Goal: Task Accomplishment & Management: Use online tool/utility

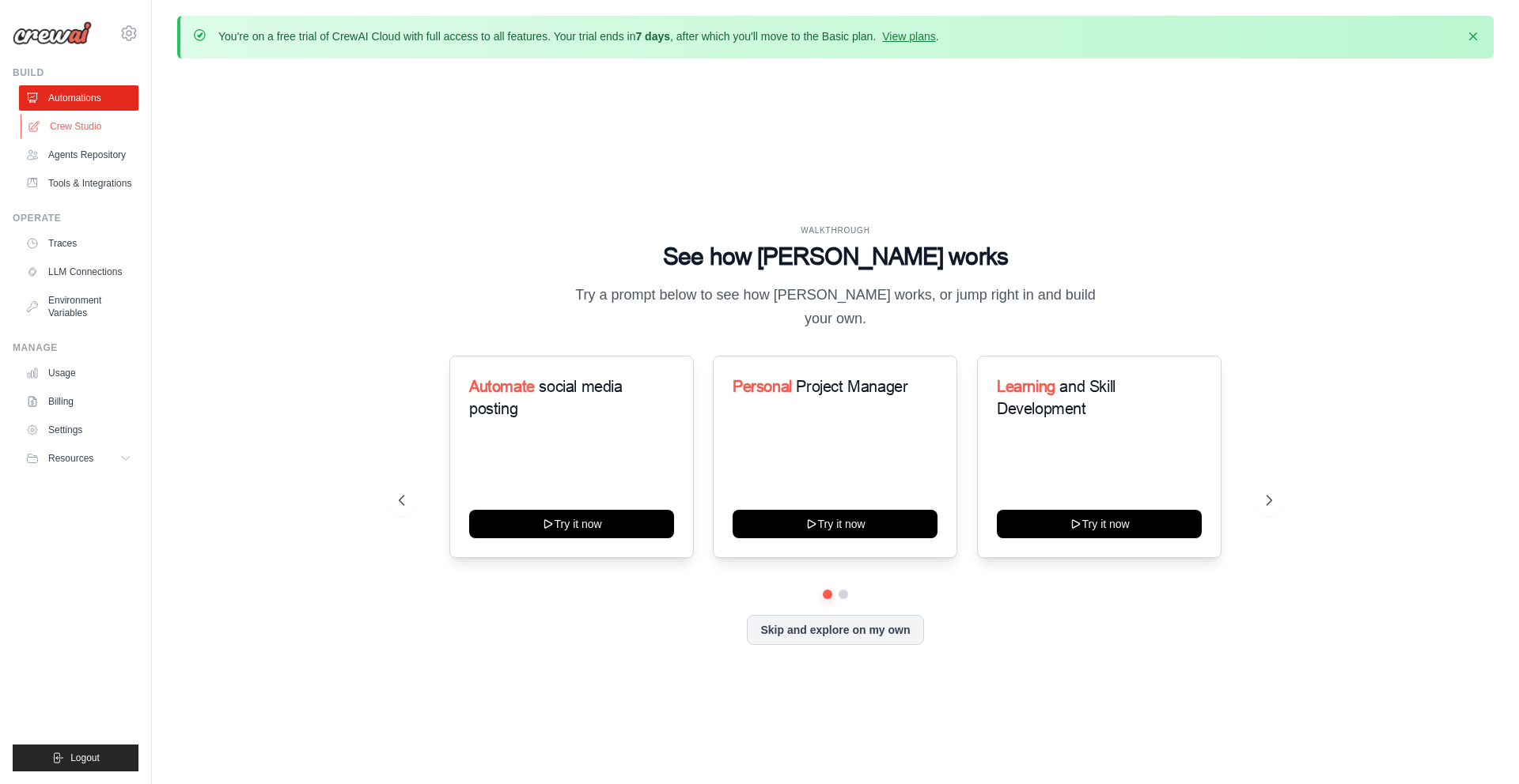
click at [90, 128] on link "Crew Studio" at bounding box center [81, 127] width 120 height 25
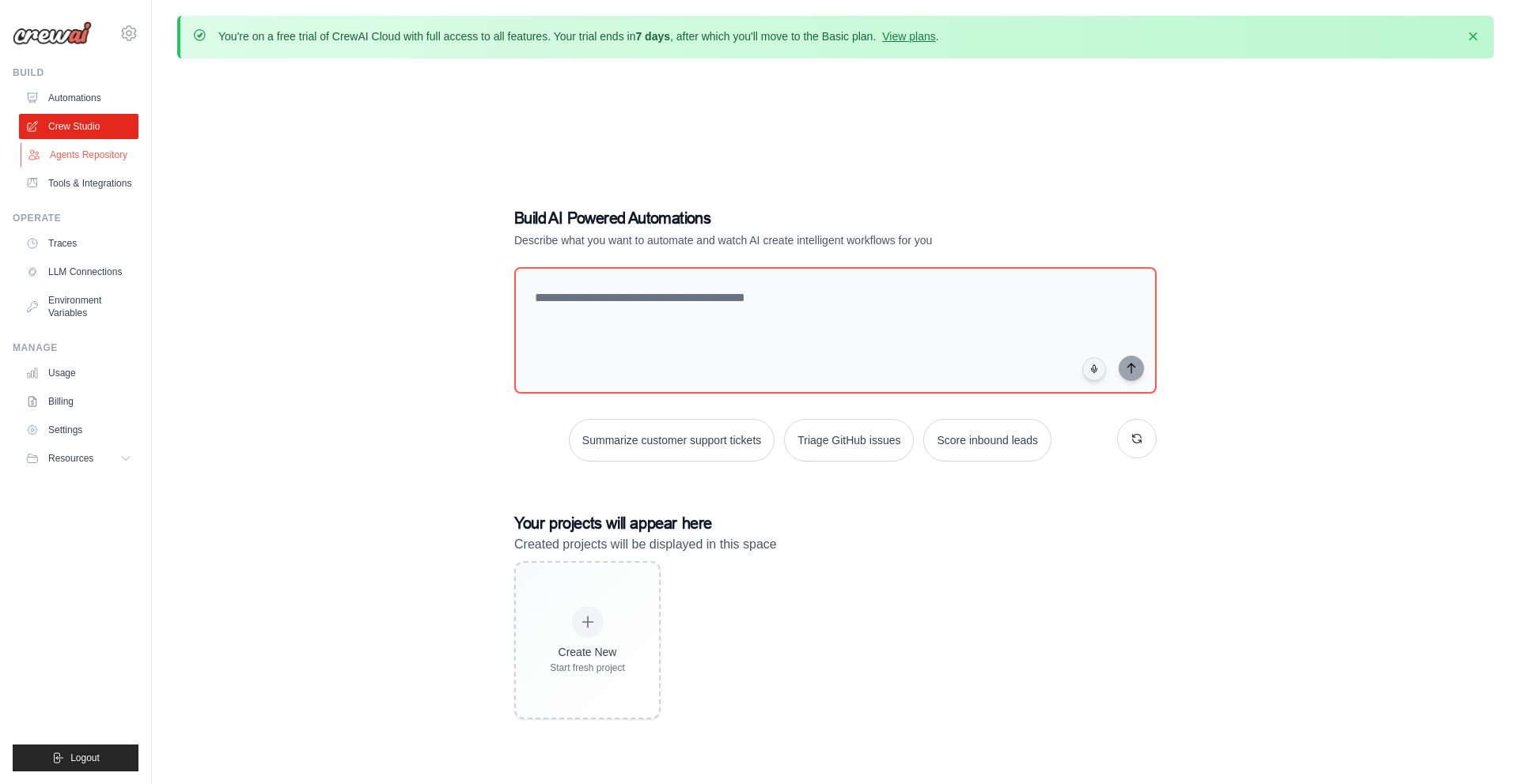
click at [85, 153] on link "Agents Repository" at bounding box center [81, 155] width 120 height 25
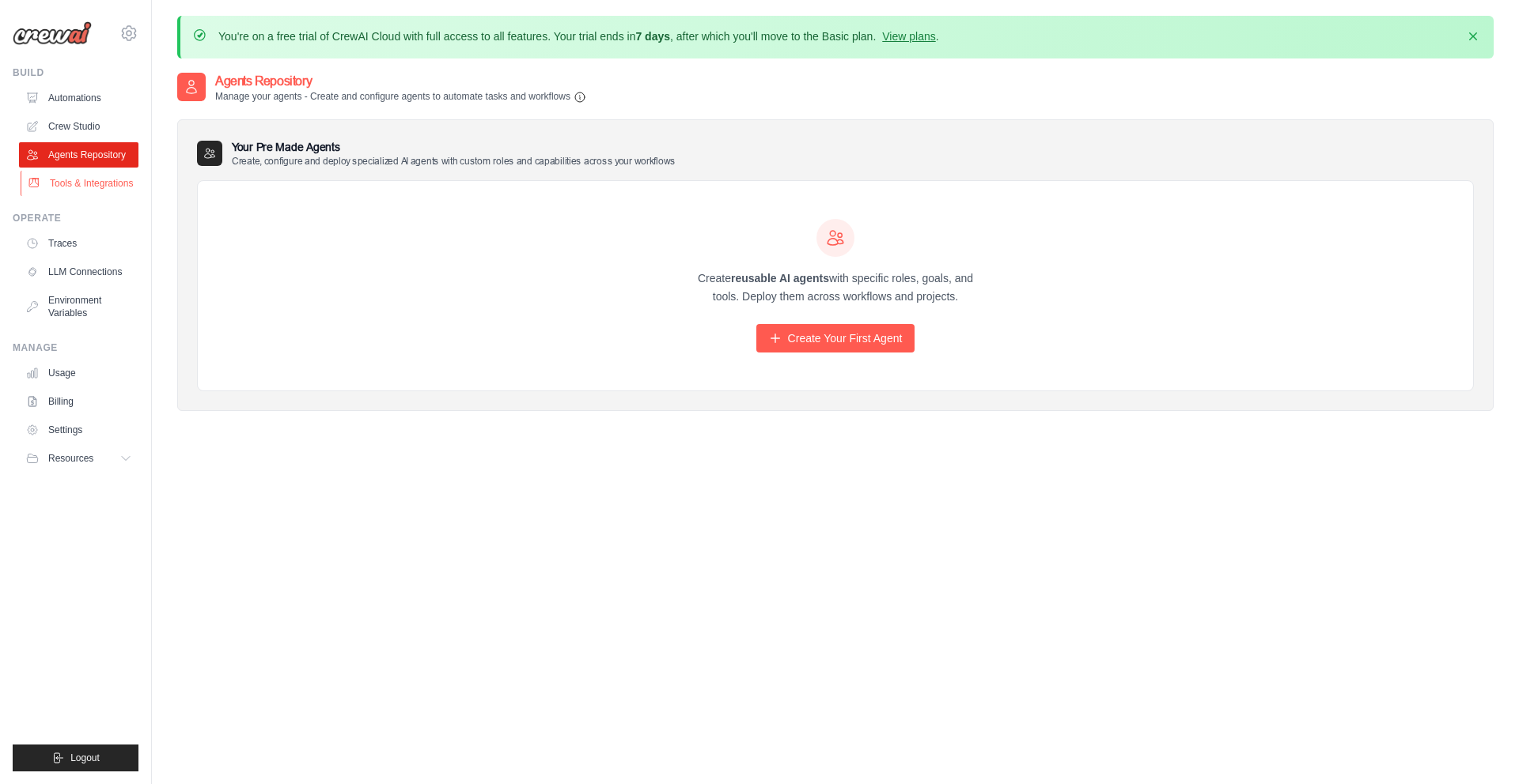
click at [94, 184] on link "Tools & Integrations" at bounding box center [81, 183] width 120 height 25
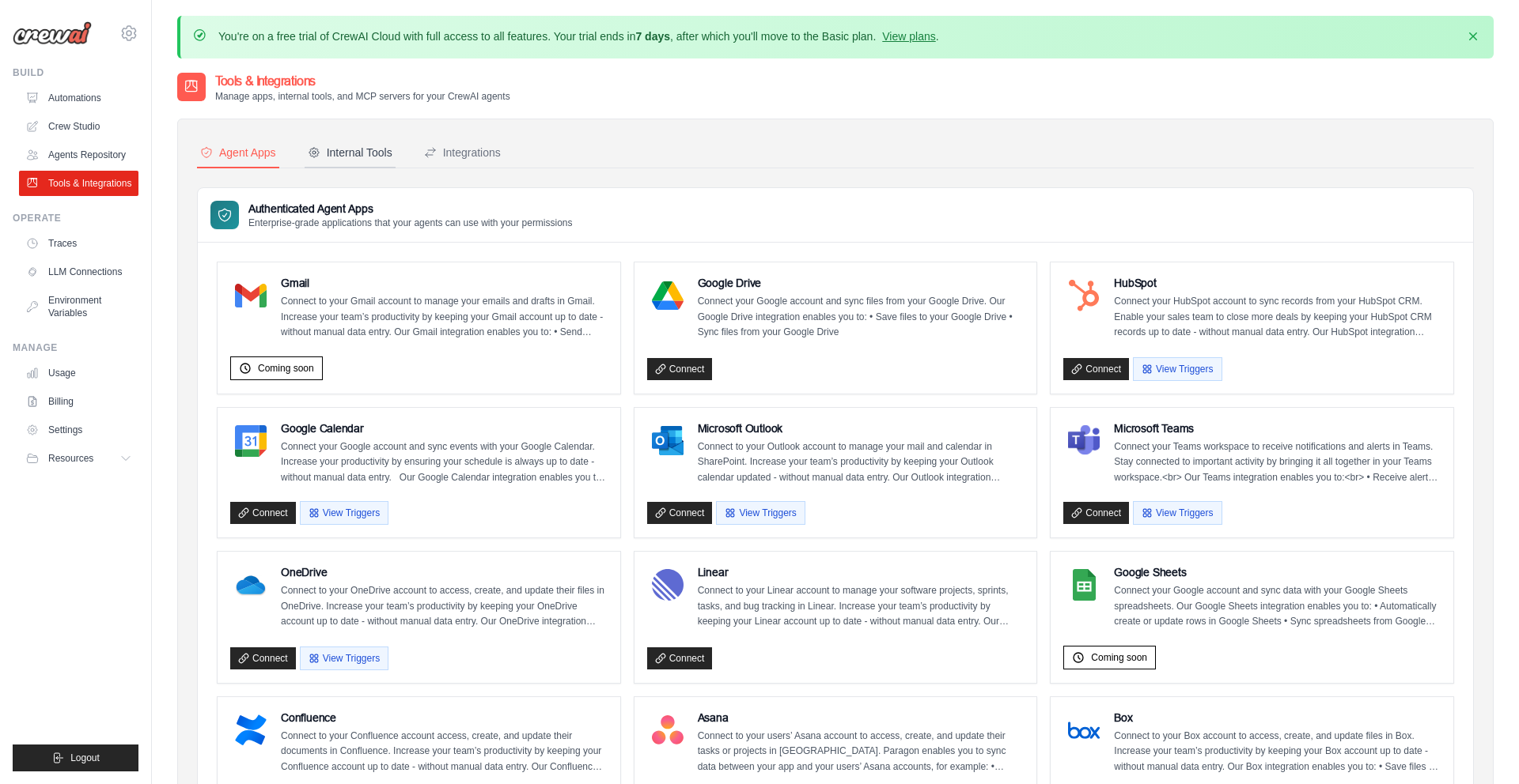
click at [366, 156] on div "Internal Tools" at bounding box center [349, 152] width 84 height 15
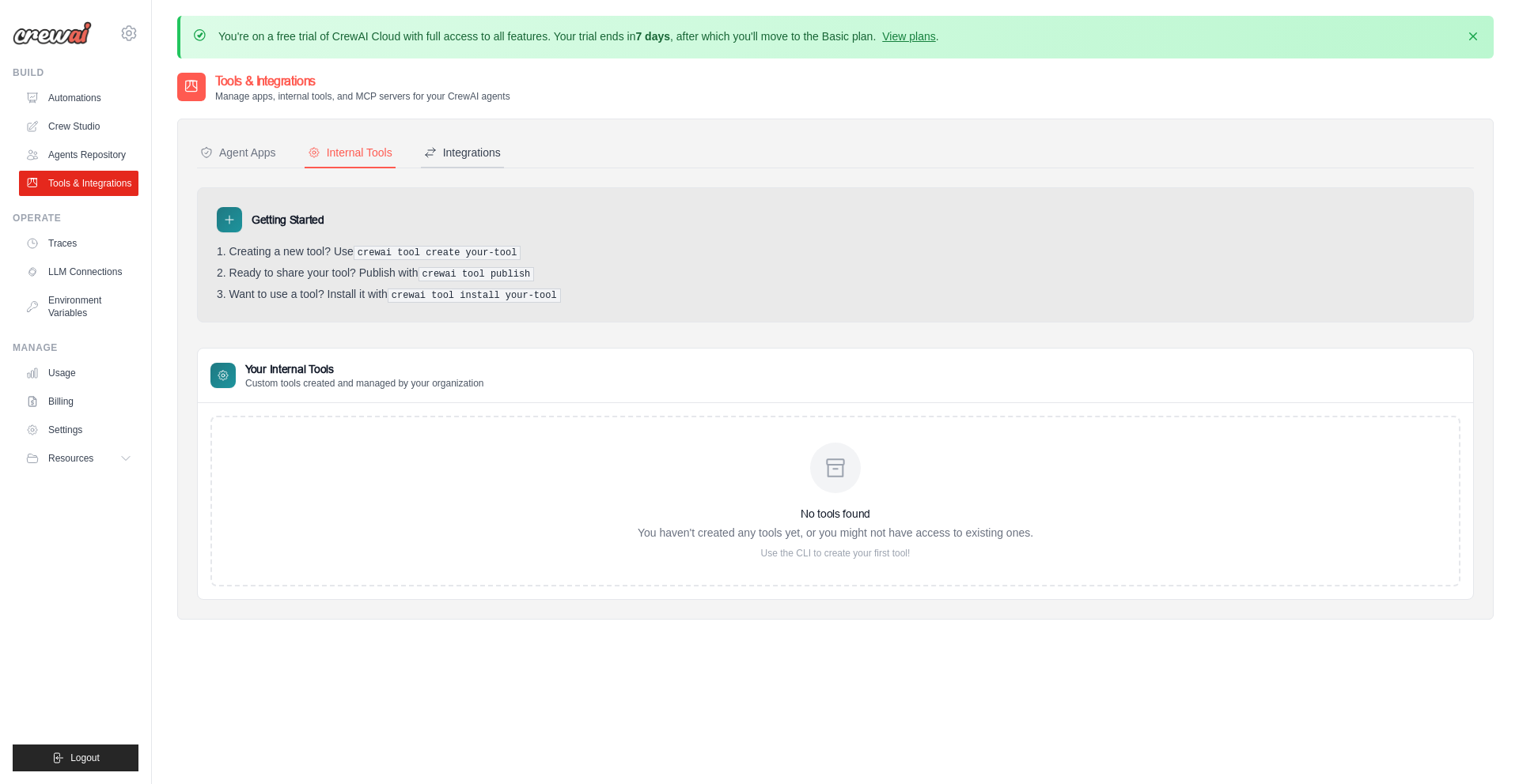
click at [448, 152] on div "Integrations" at bounding box center [463, 152] width 77 height 15
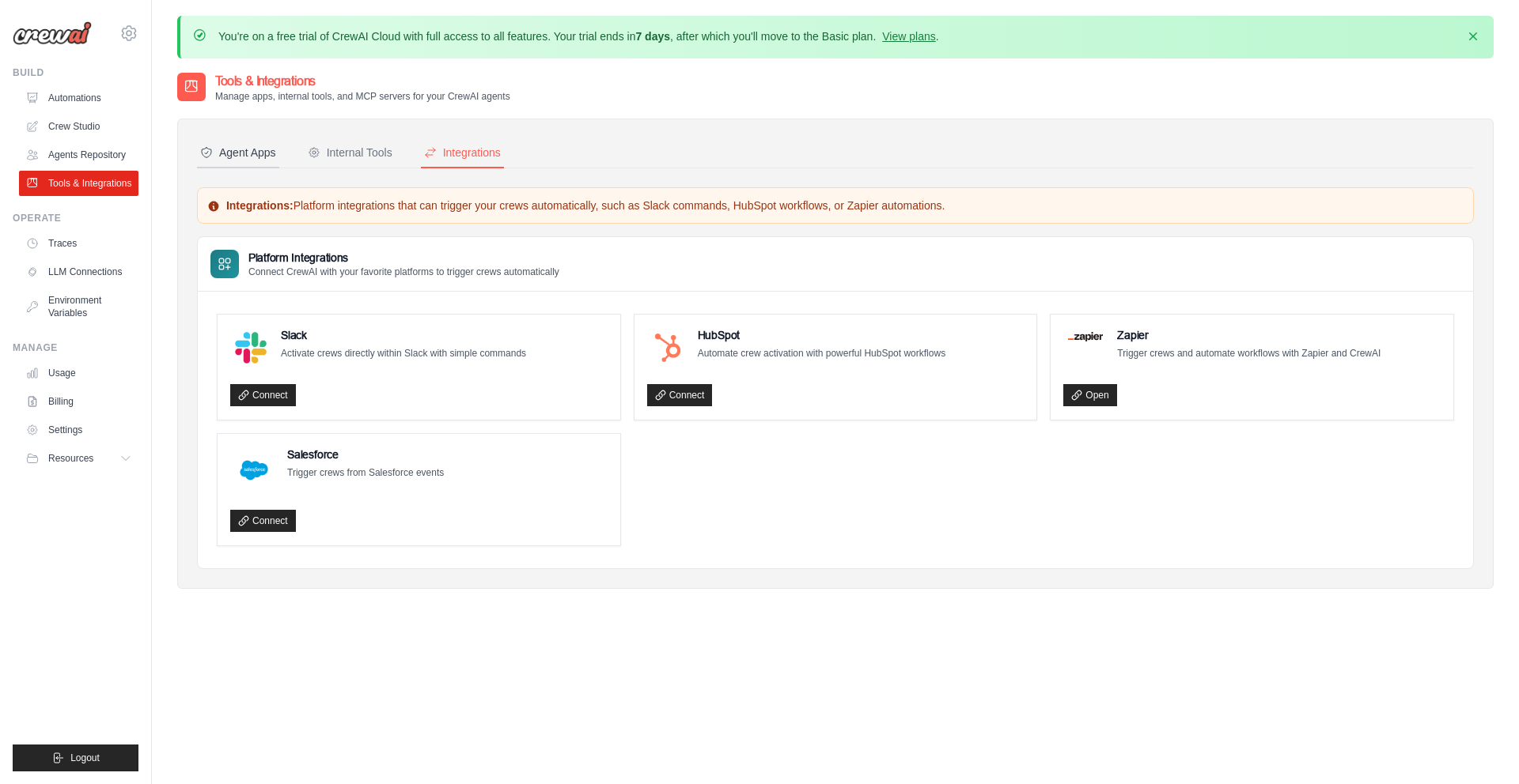
click at [252, 155] on div "Agent Apps" at bounding box center [239, 152] width 76 height 15
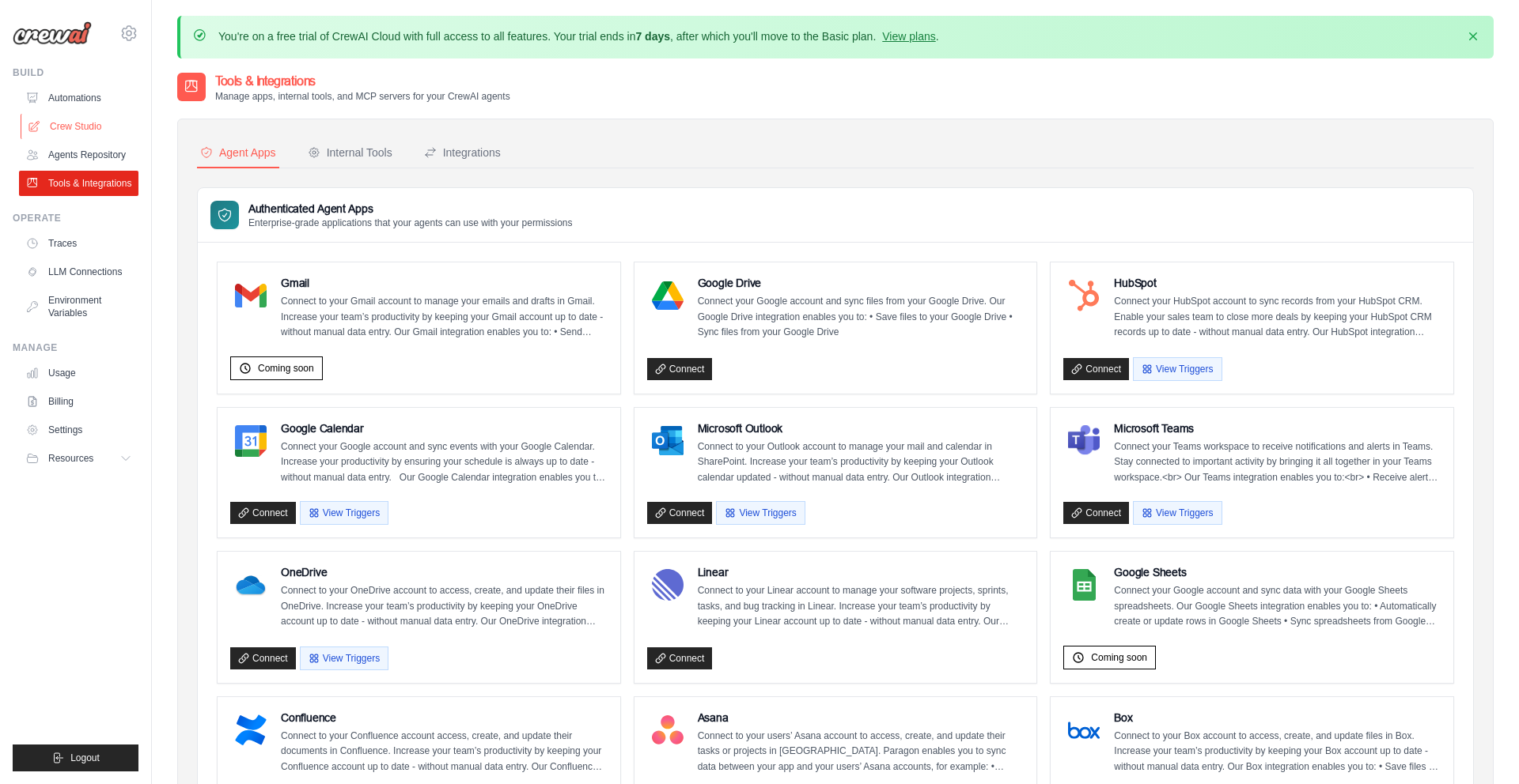
click at [75, 120] on link "Crew Studio" at bounding box center [81, 127] width 120 height 25
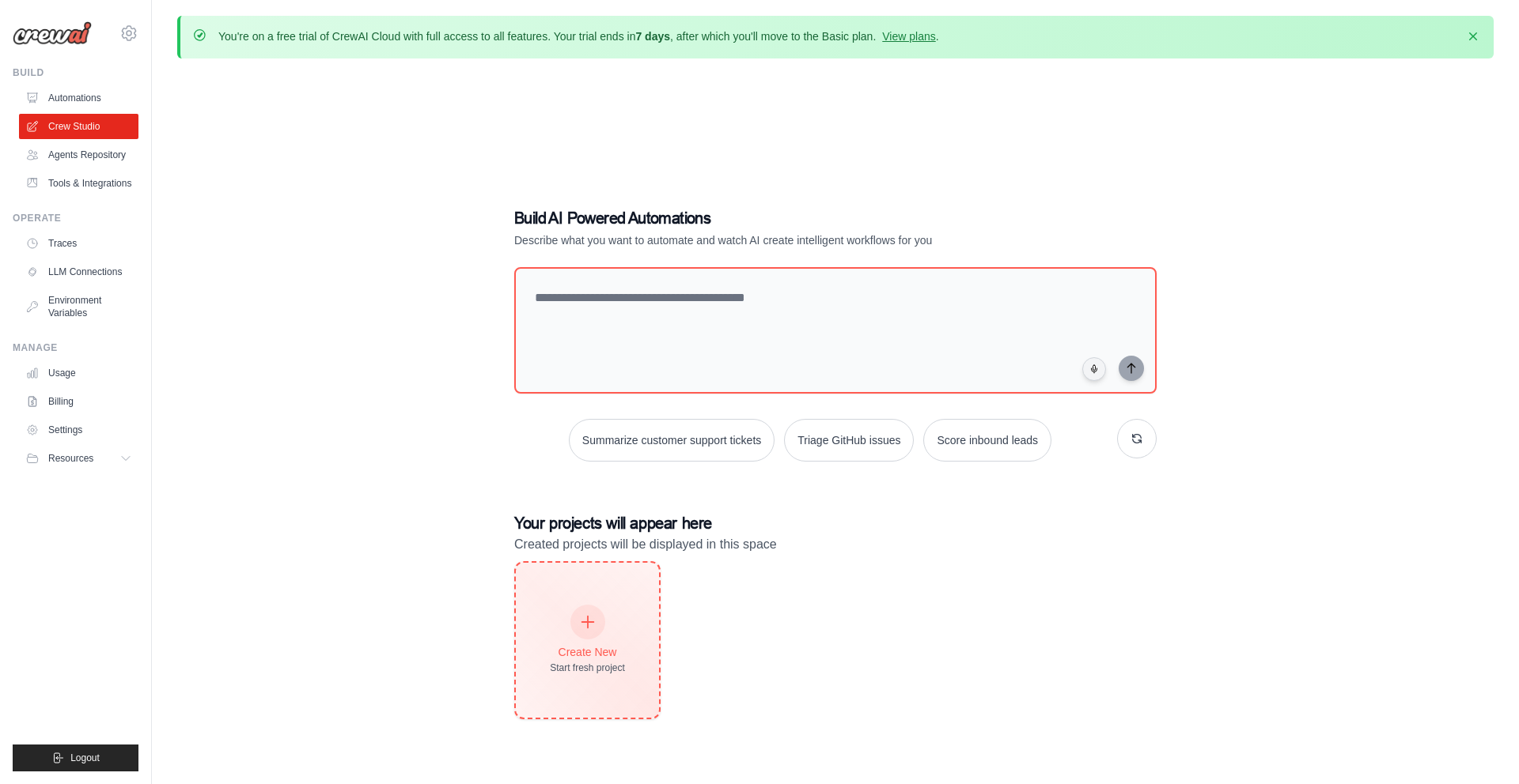
click at [605, 605] on div "Create New Start fresh project" at bounding box center [588, 640] width 143 height 155
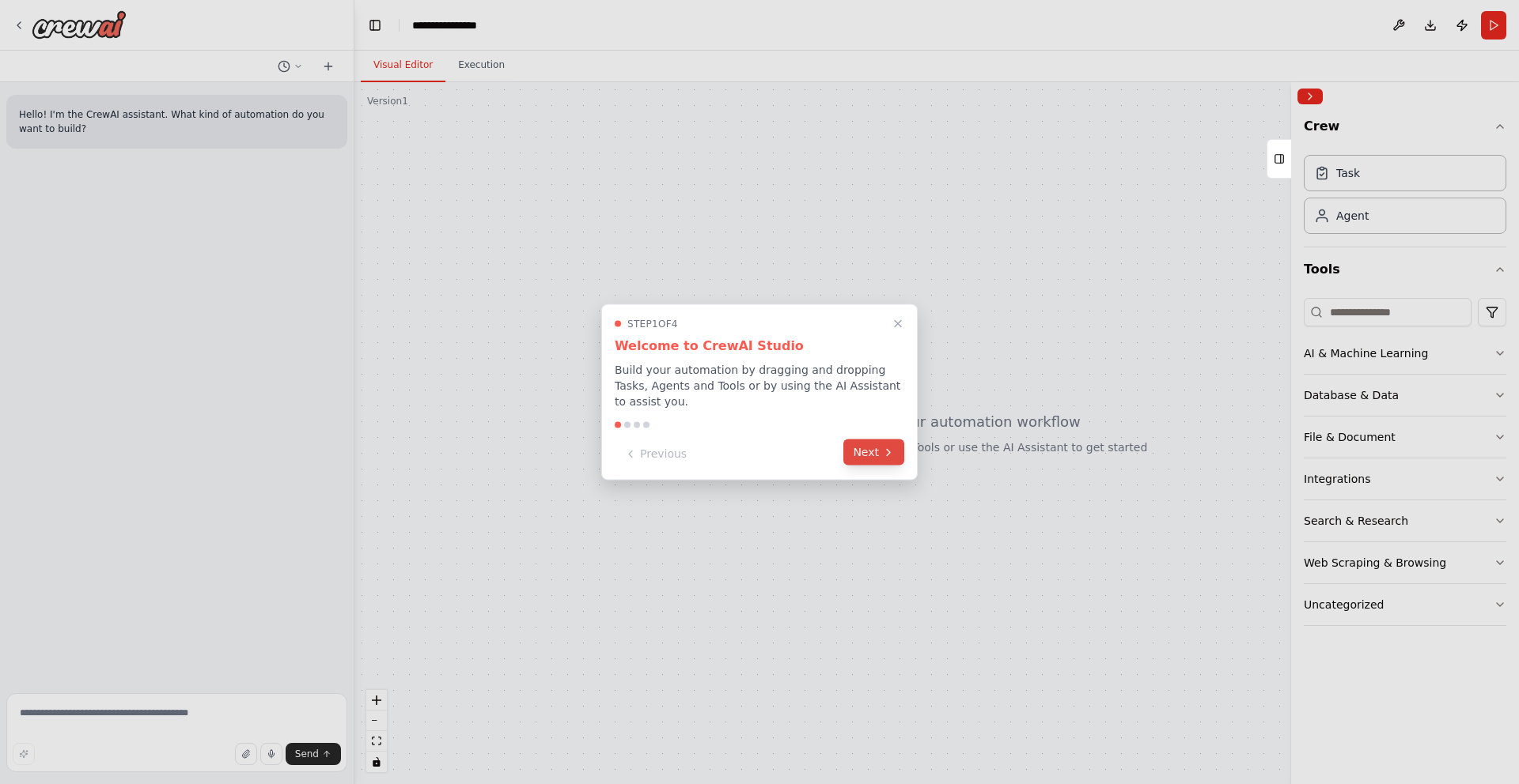
click at [872, 460] on button "Next" at bounding box center [873, 452] width 61 height 26
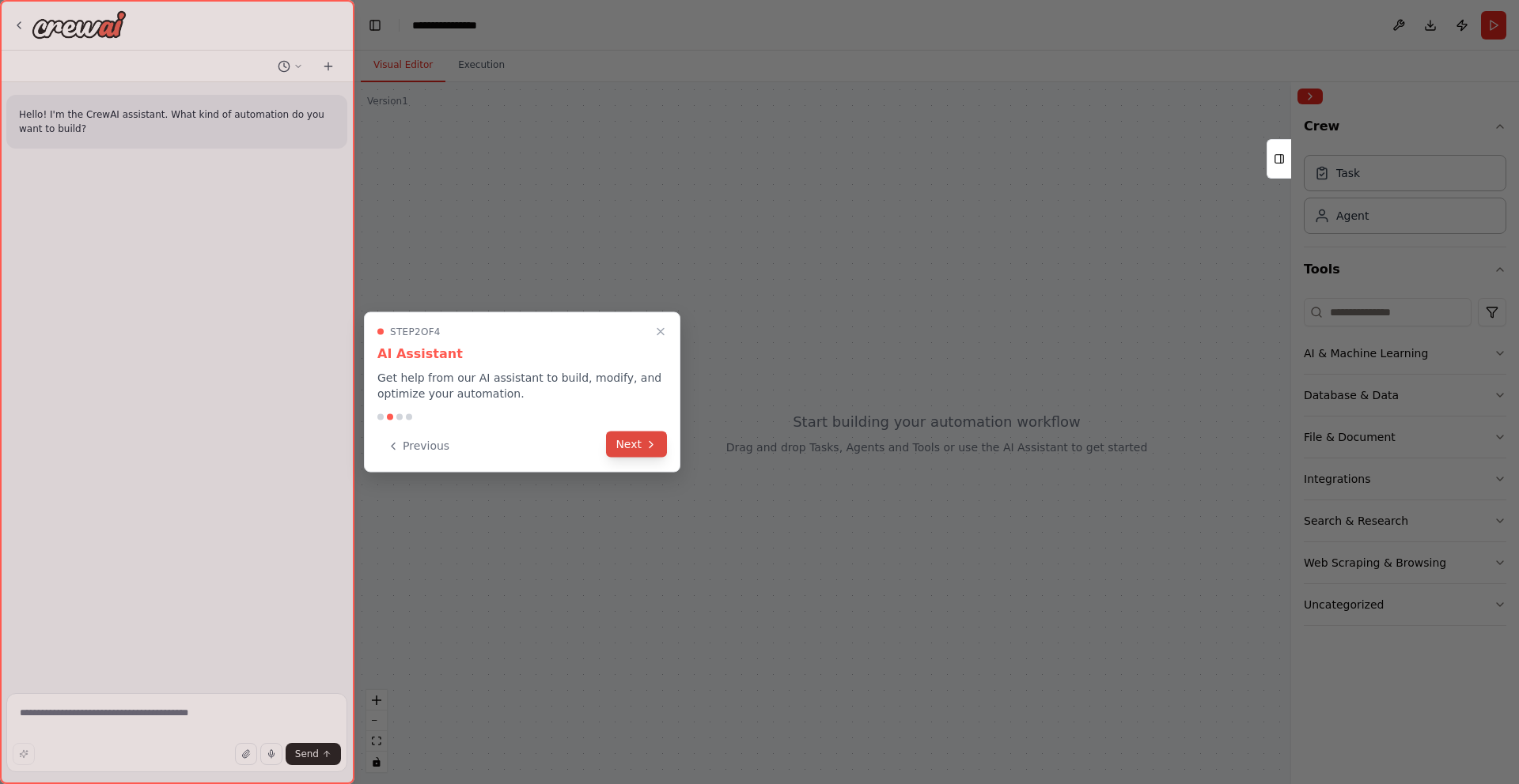
click at [636, 450] on button "Next" at bounding box center [636, 444] width 61 height 26
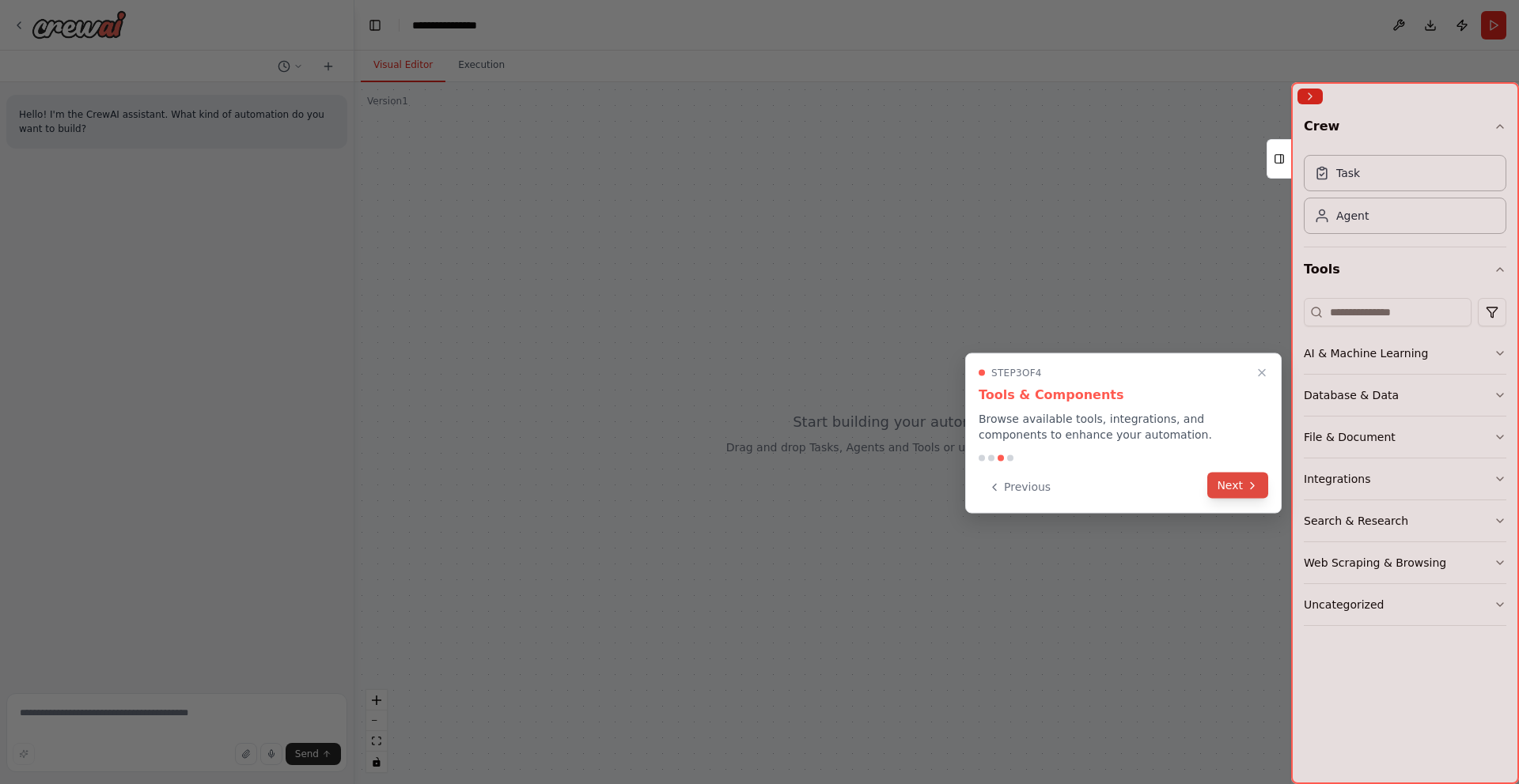
click at [1232, 484] on button "Next" at bounding box center [1237, 486] width 61 height 26
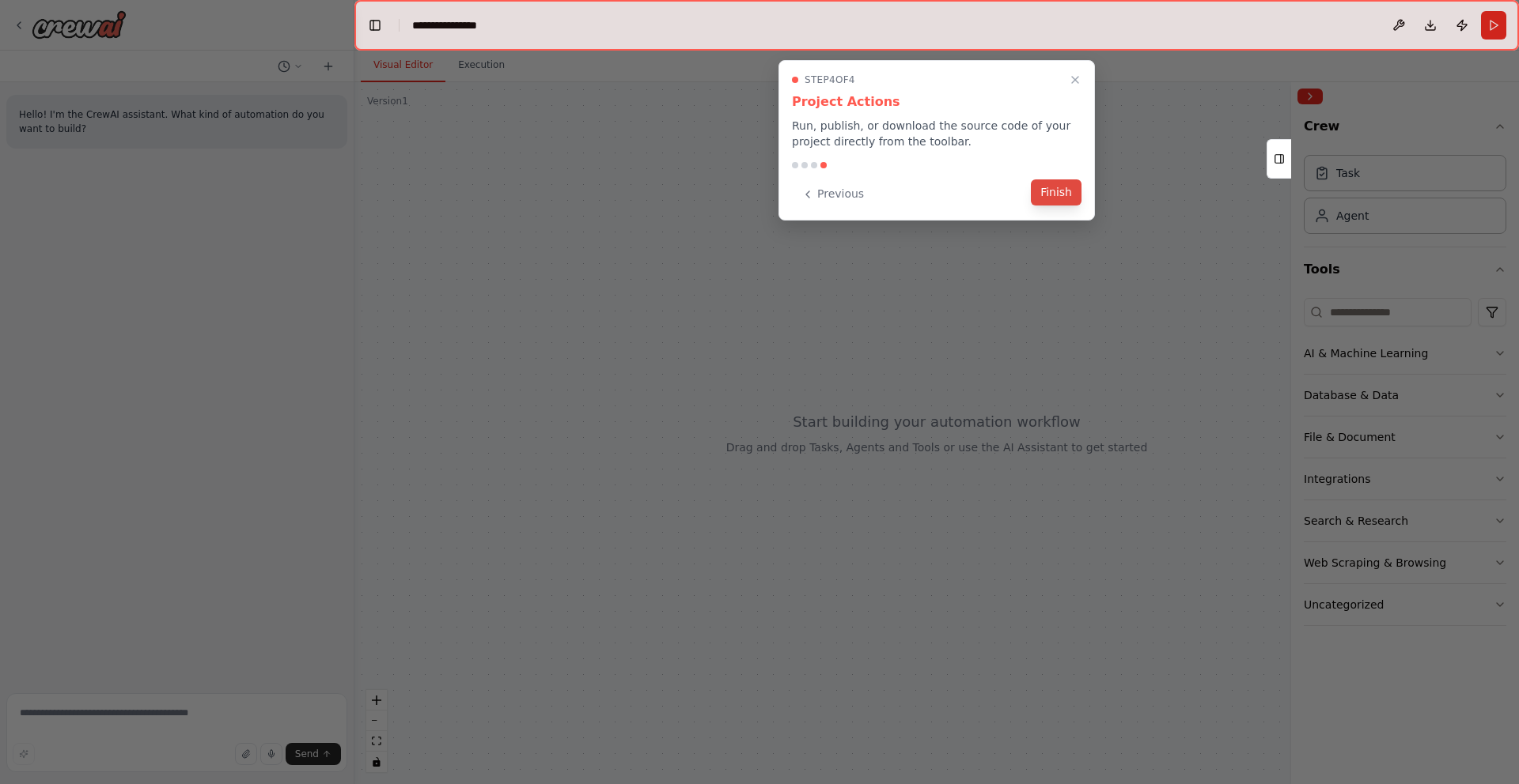
click at [1057, 186] on button "Finish" at bounding box center [1056, 192] width 51 height 26
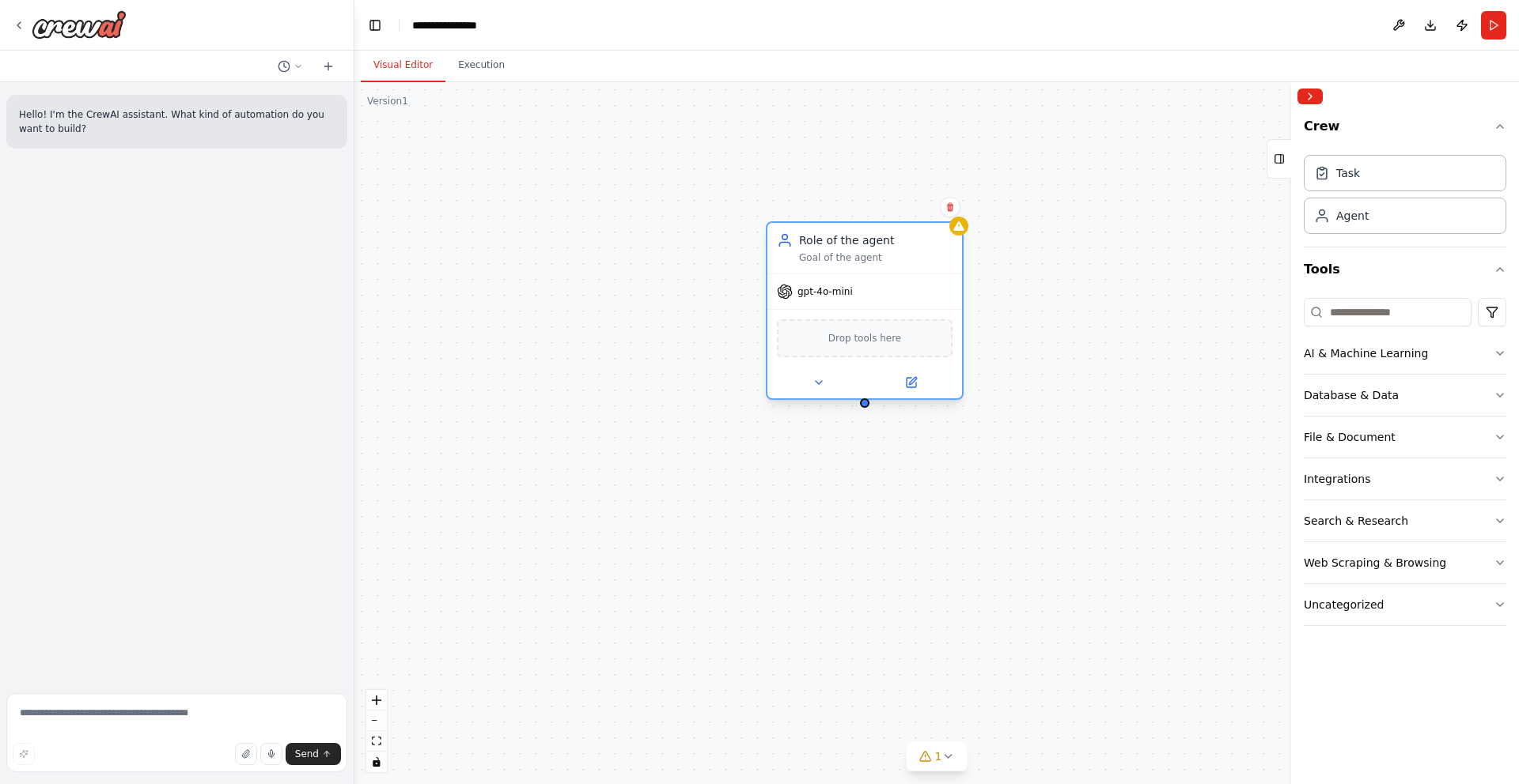
drag, startPoint x: 985, startPoint y: 244, endPoint x: 866, endPoint y: 235, distance: 119.3
click at [866, 235] on div "Role of the agent Goal of the agent" at bounding box center [864, 248] width 195 height 51
click at [1398, 393] on button "Database & Data" at bounding box center [1405, 395] width 202 height 41
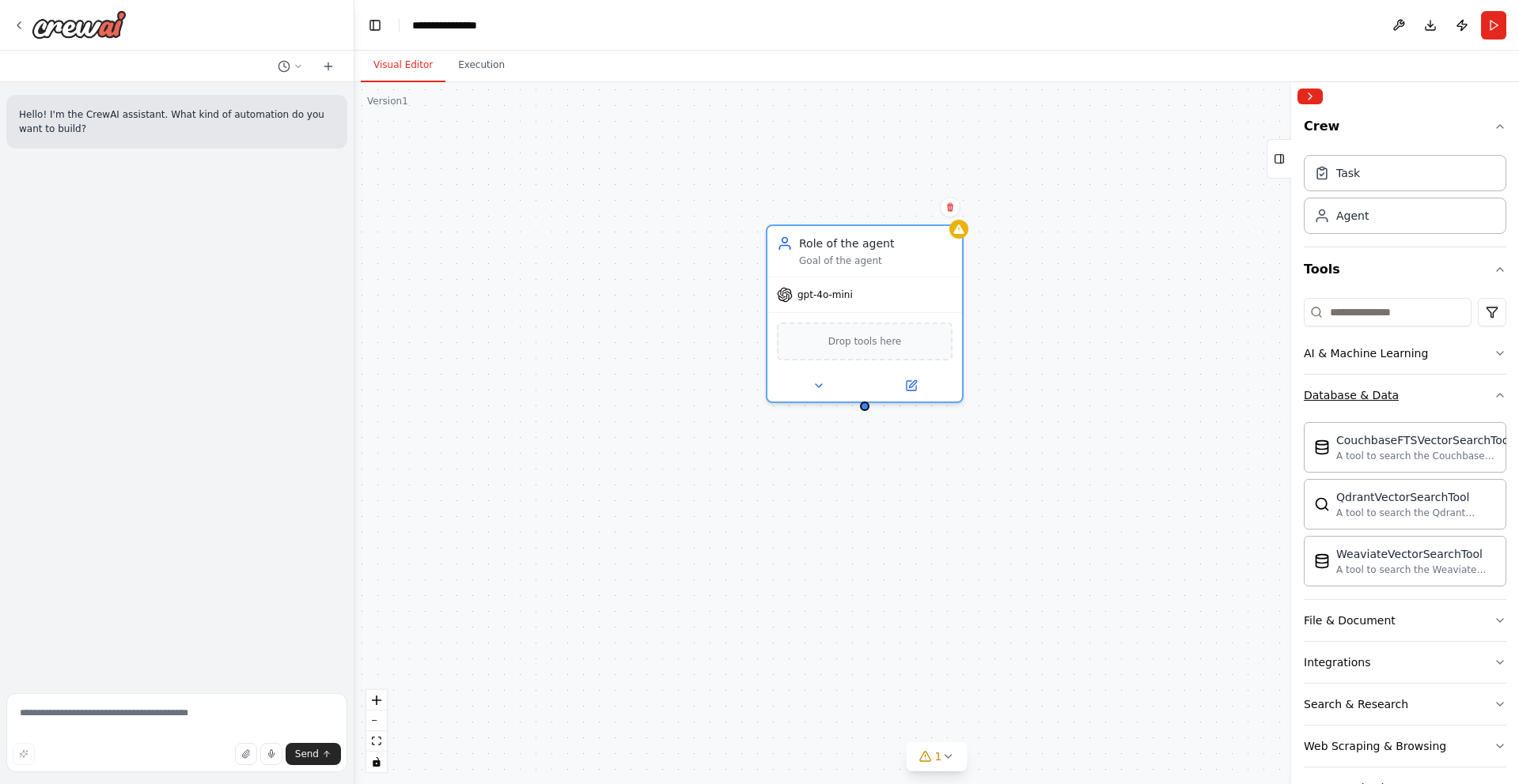
click at [1398, 393] on button "Database & Data" at bounding box center [1405, 395] width 202 height 41
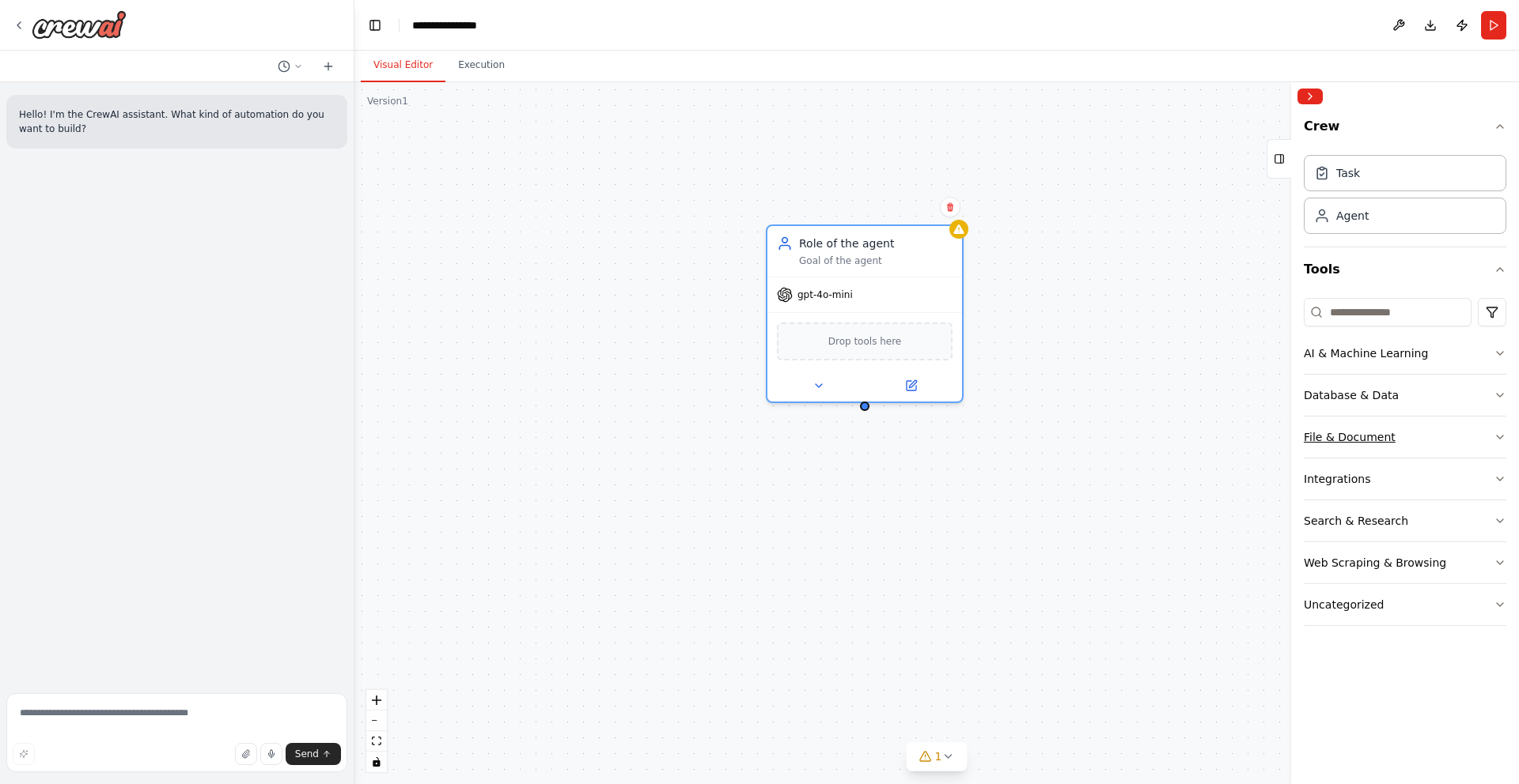
click at [1384, 431] on div "File & Document" at bounding box center [1349, 437] width 92 height 15
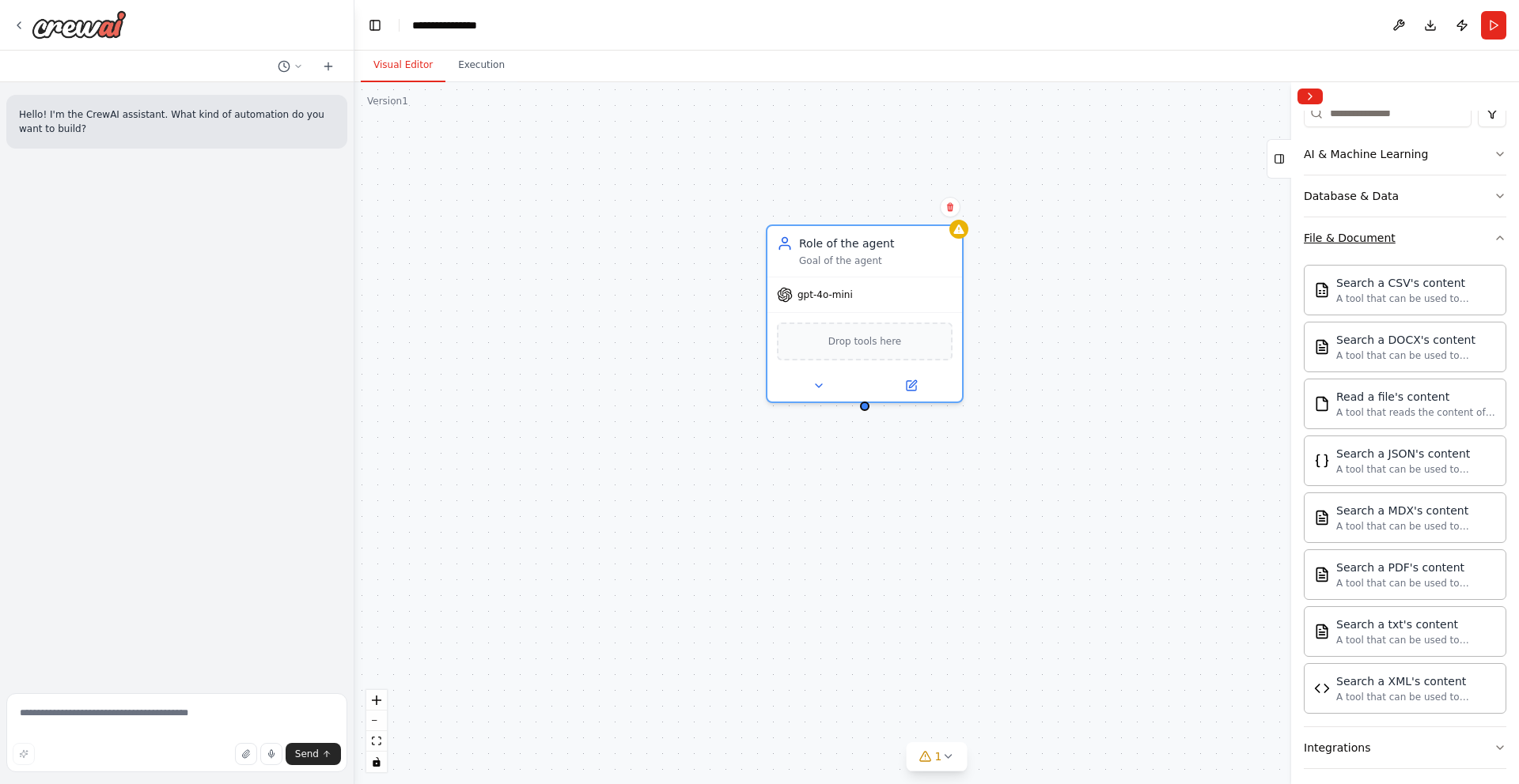
scroll to position [201, 0]
click at [1342, 237] on div "File & Document" at bounding box center [1349, 236] width 92 height 15
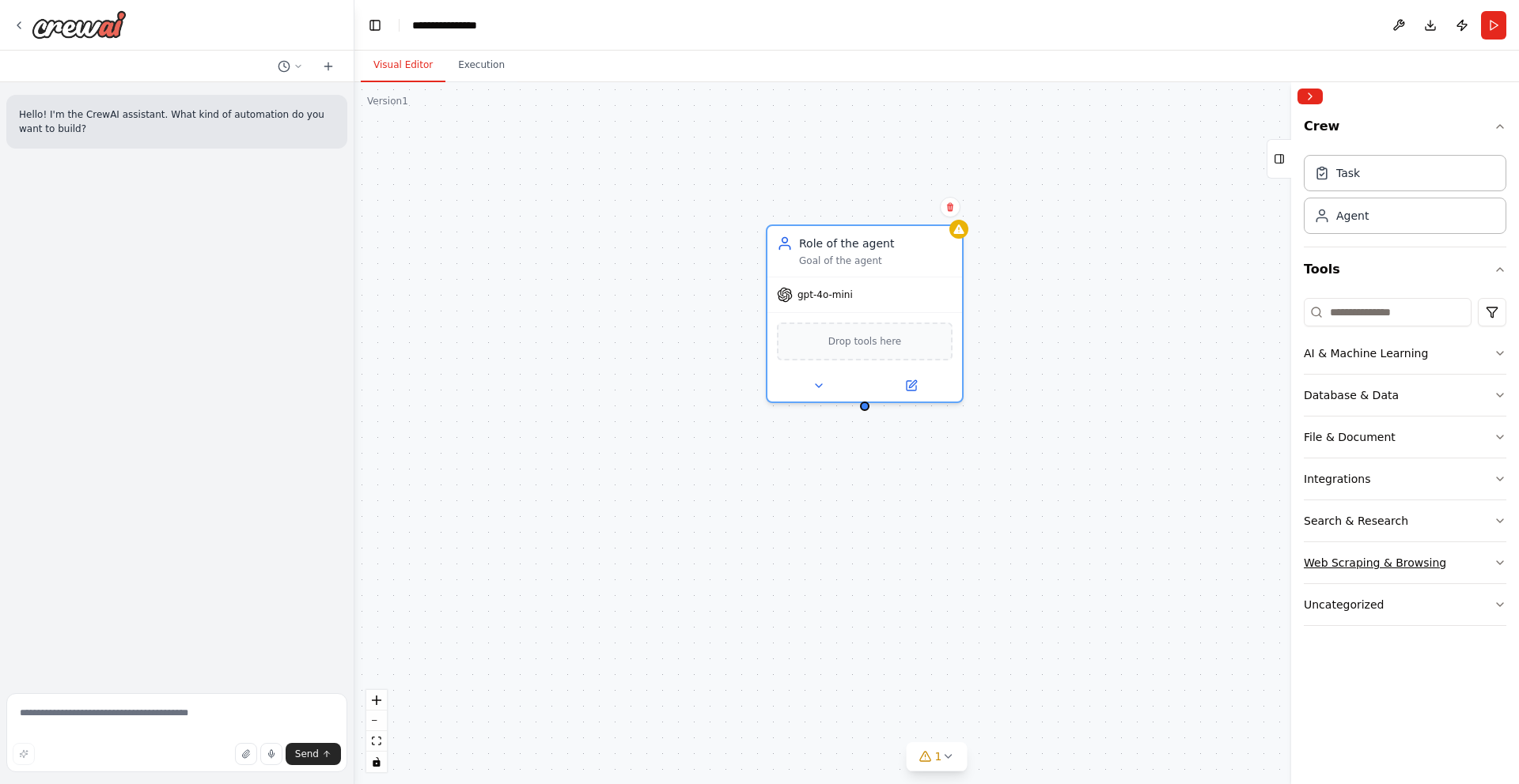
click at [1365, 565] on div "Web Scraping & Browsing" at bounding box center [1375, 562] width 142 height 15
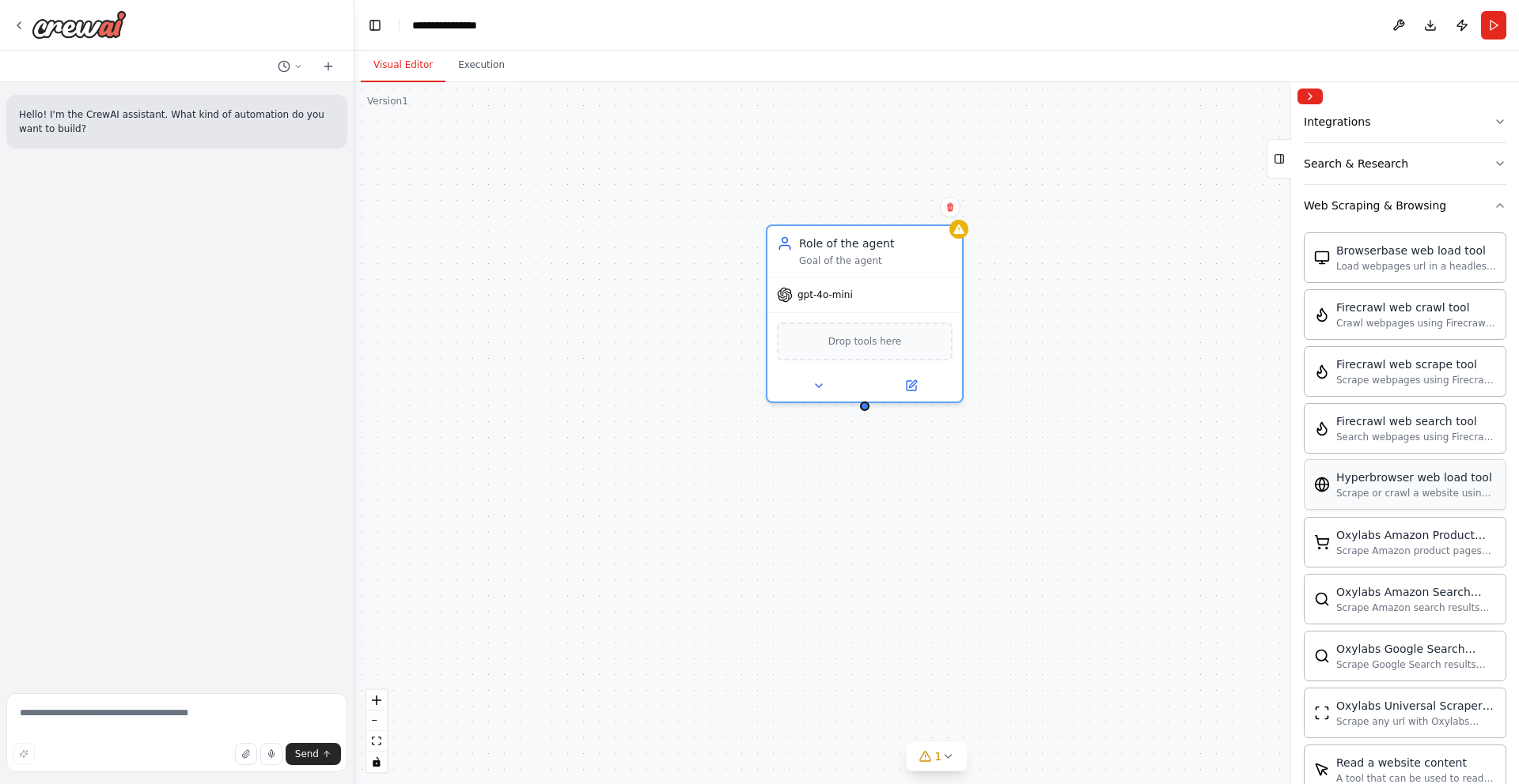
scroll to position [5, 0]
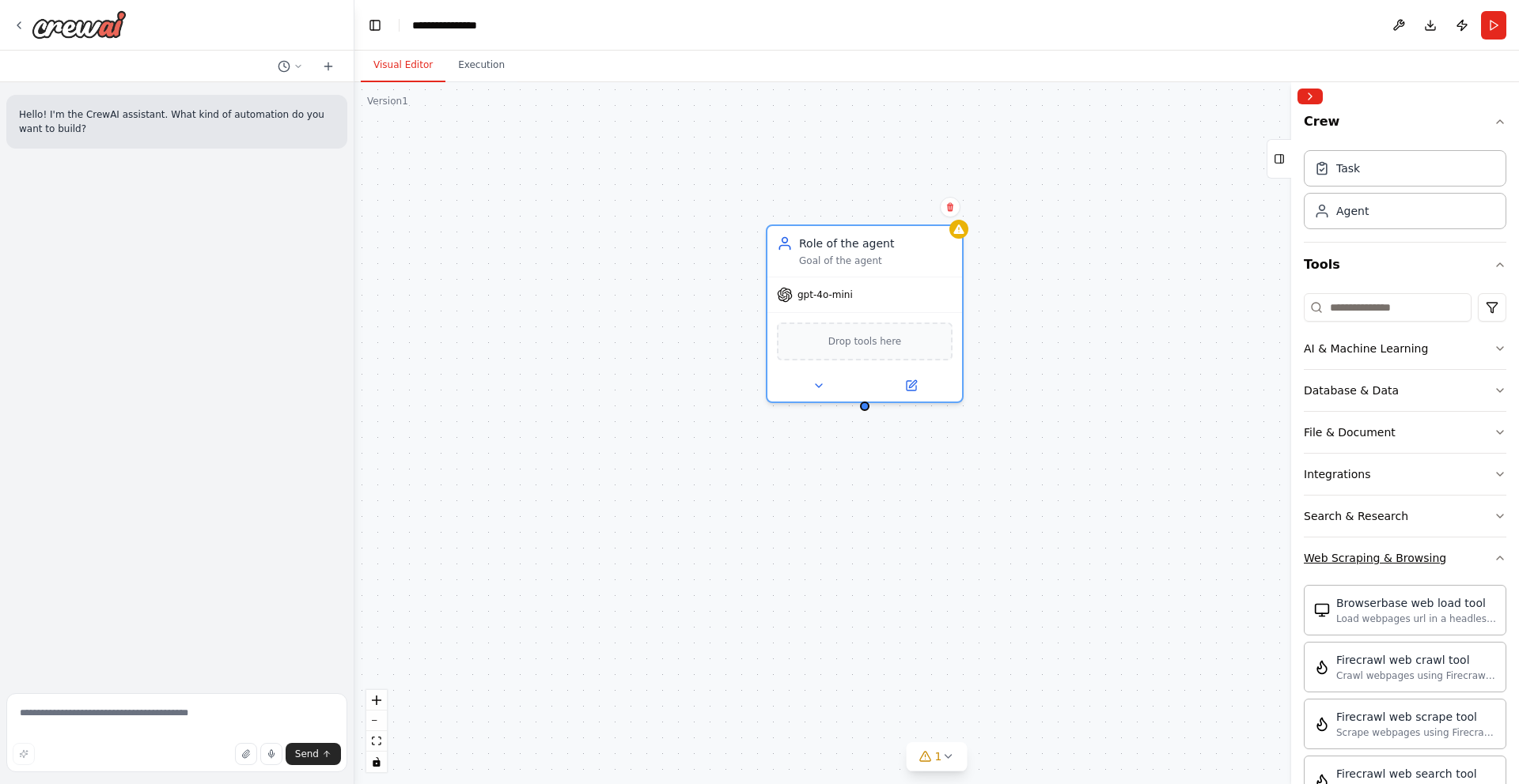
click at [1374, 561] on div "Web Scraping & Browsing" at bounding box center [1375, 557] width 142 height 15
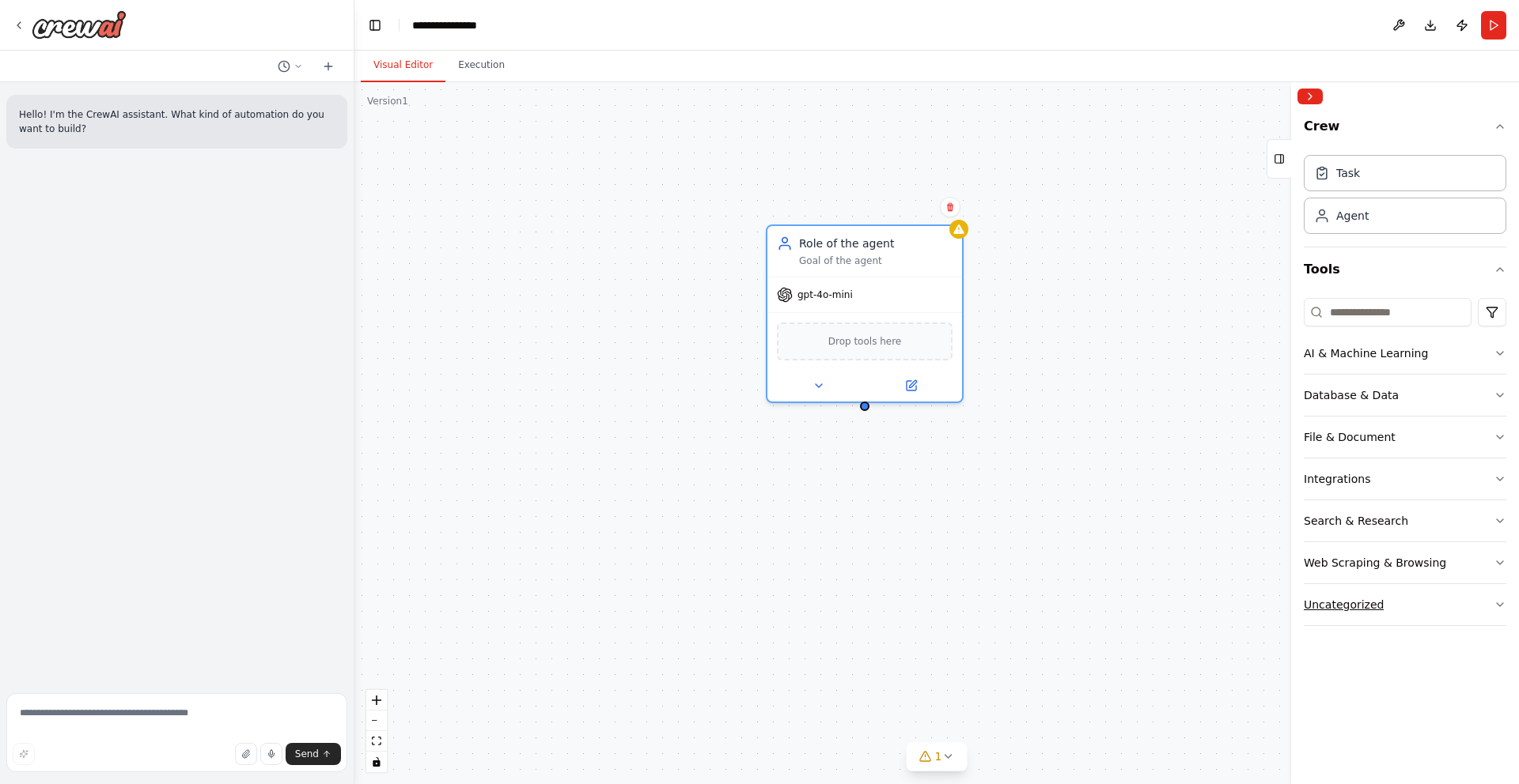
click at [1356, 602] on div "Uncategorized" at bounding box center [1344, 605] width 80 height 15
click at [1357, 601] on div "Uncategorized" at bounding box center [1344, 605] width 80 height 15
click at [818, 386] on icon at bounding box center [819, 382] width 13 height 13
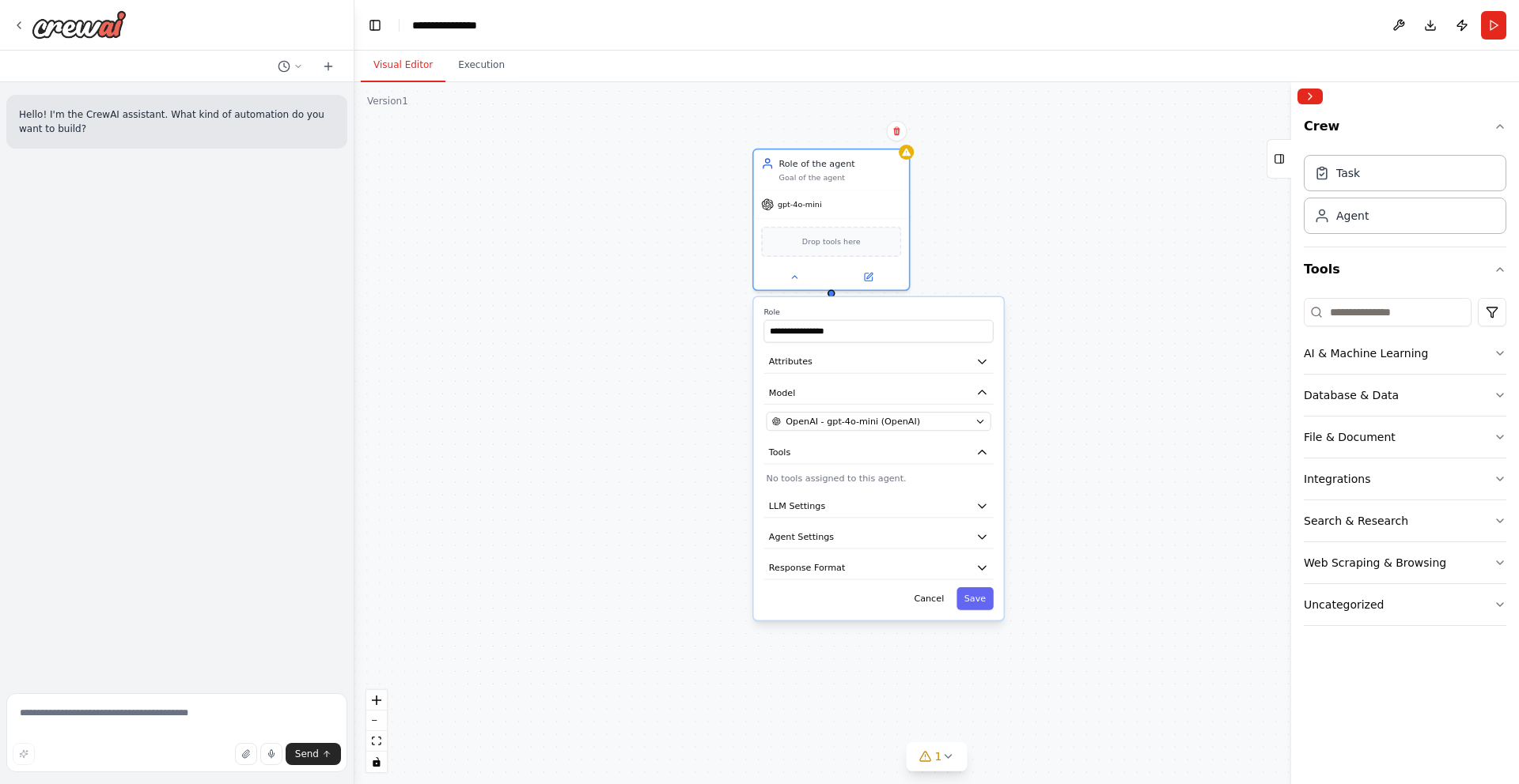
drag, startPoint x: 1213, startPoint y: 517, endPoint x: 1114, endPoint y: 397, distance: 155.6
click at [1114, 397] on div "**********" at bounding box center [937, 433] width 1164 height 702
click at [979, 507] on icon "button" at bounding box center [982, 506] width 13 height 13
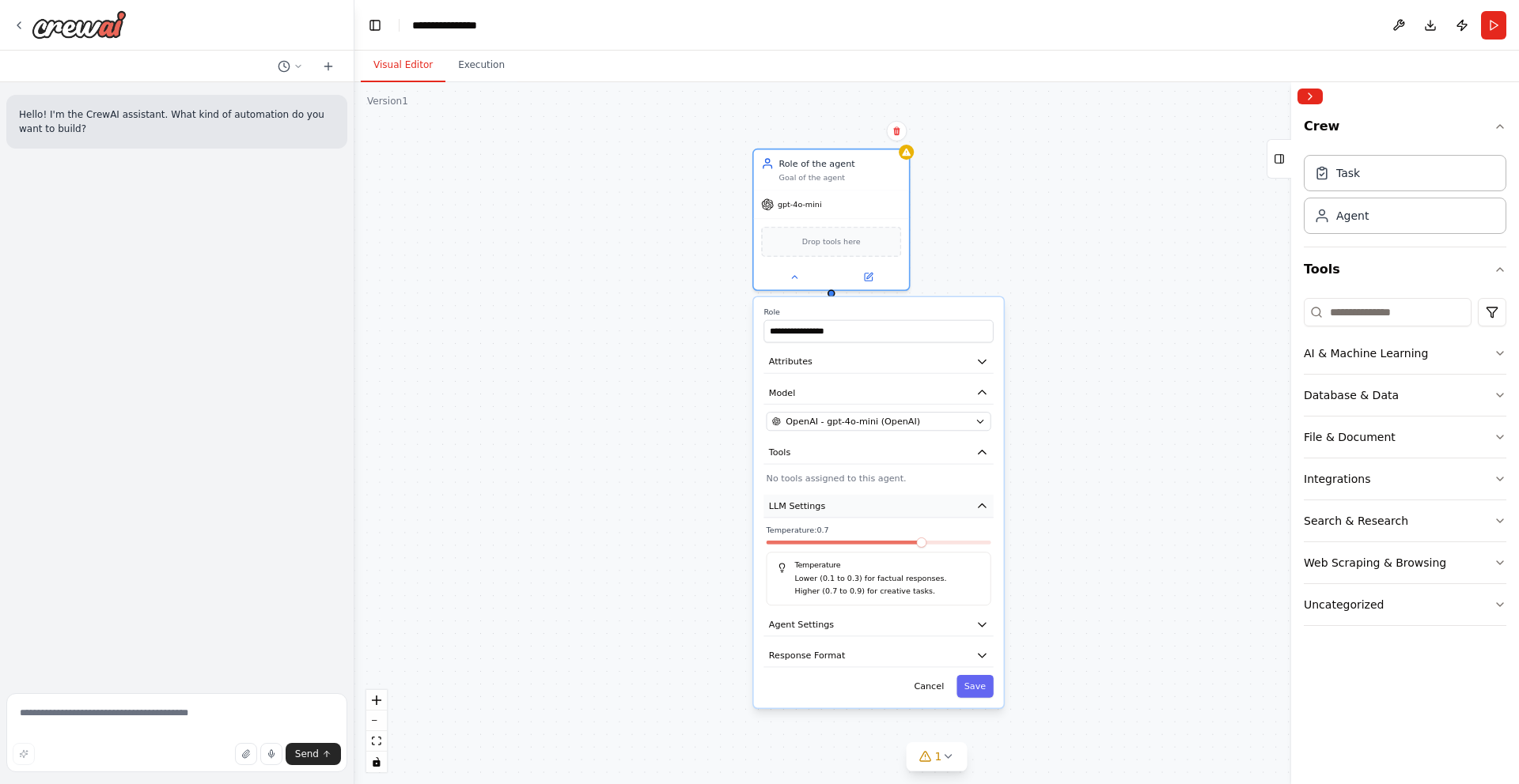
click at [979, 507] on icon "button" at bounding box center [982, 506] width 7 height 4
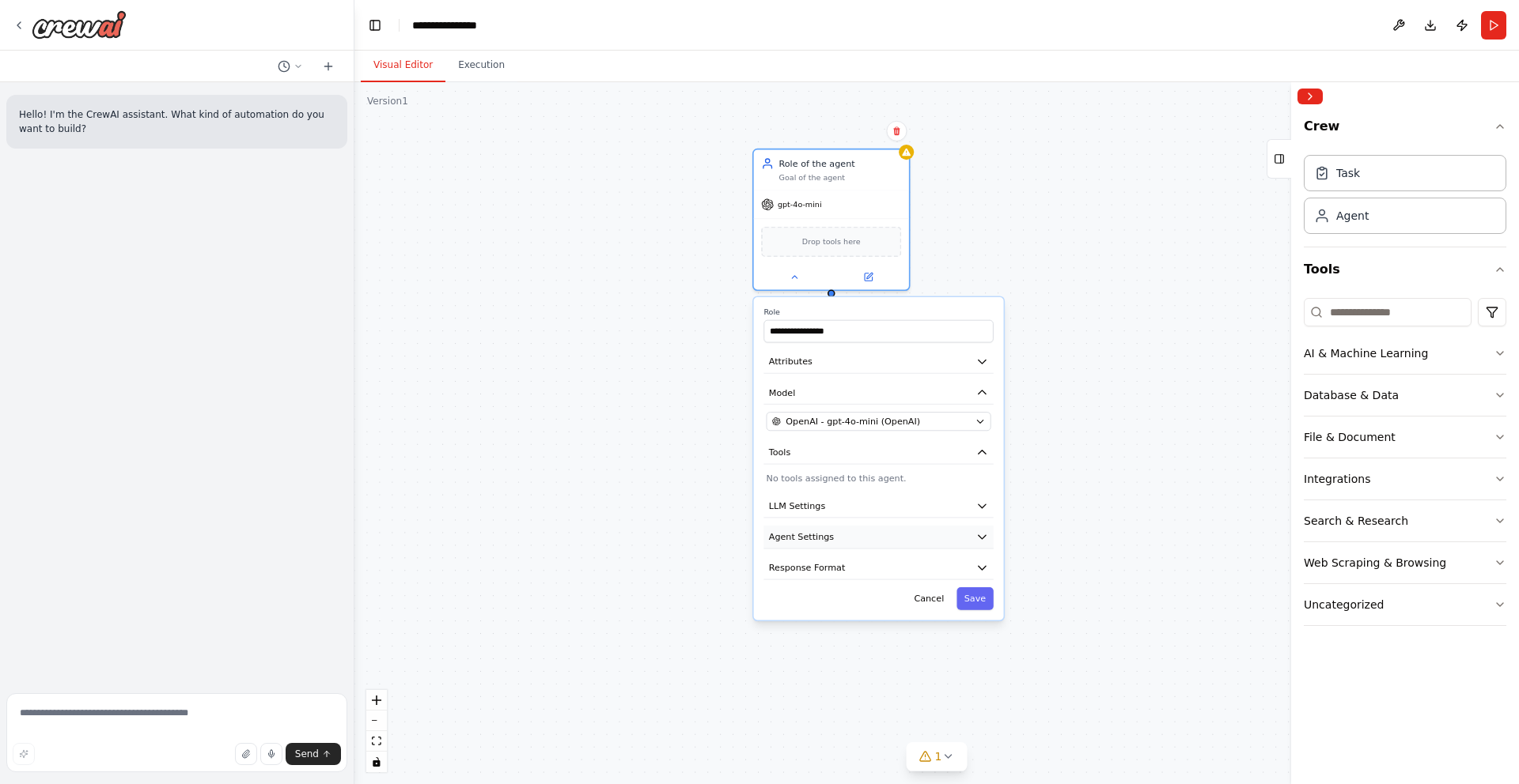
click at [966, 529] on button "Agent Settings" at bounding box center [878, 537] width 229 height 24
click at [1122, 239] on icon at bounding box center [1121, 237] width 10 height 10
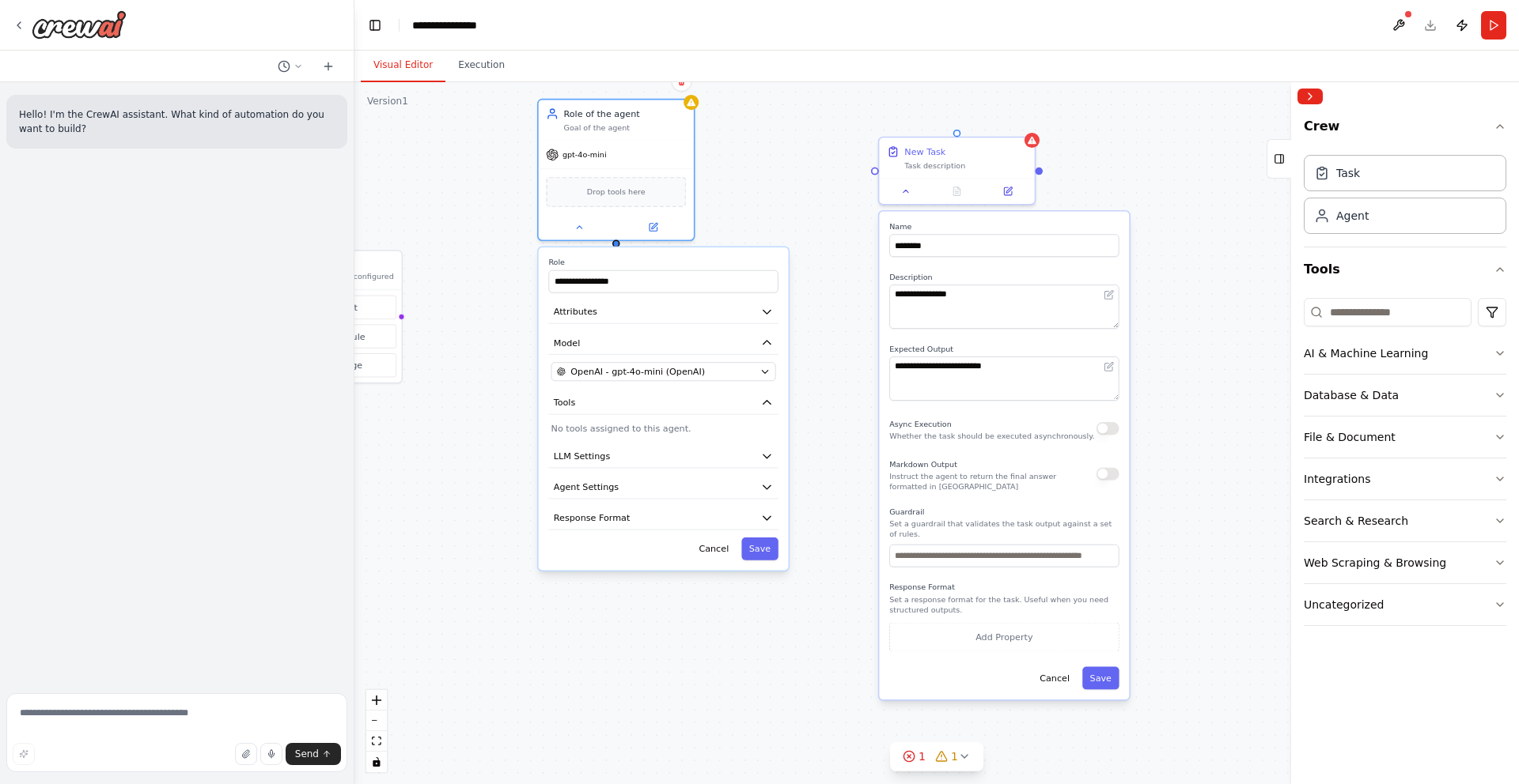
drag, startPoint x: 977, startPoint y: 196, endPoint x: 749, endPoint y: 157, distance: 231.3
click at [749, 157] on div "**********" at bounding box center [937, 433] width 1164 height 702
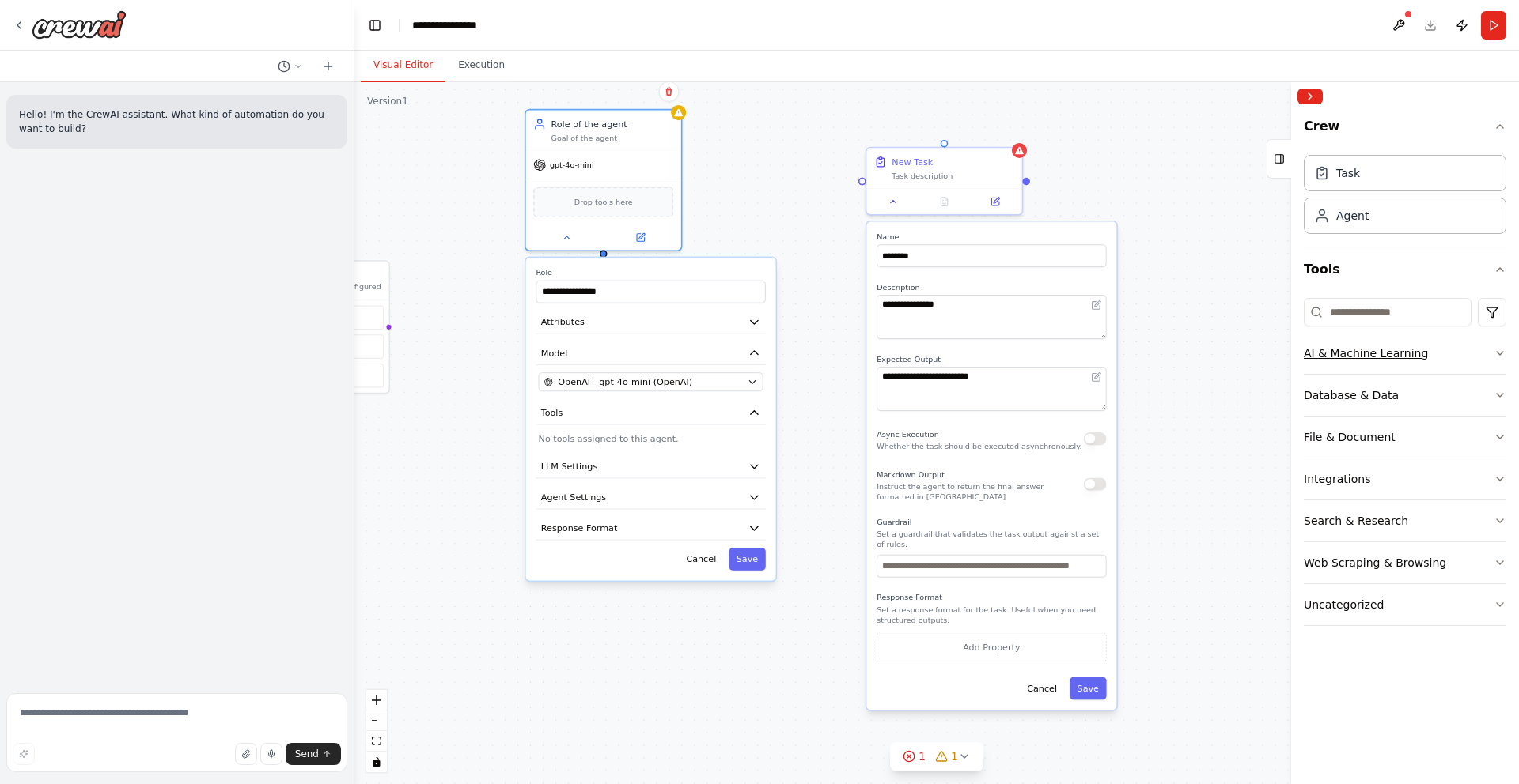
click at [1422, 357] on button "AI & Machine Learning" at bounding box center [1405, 353] width 202 height 41
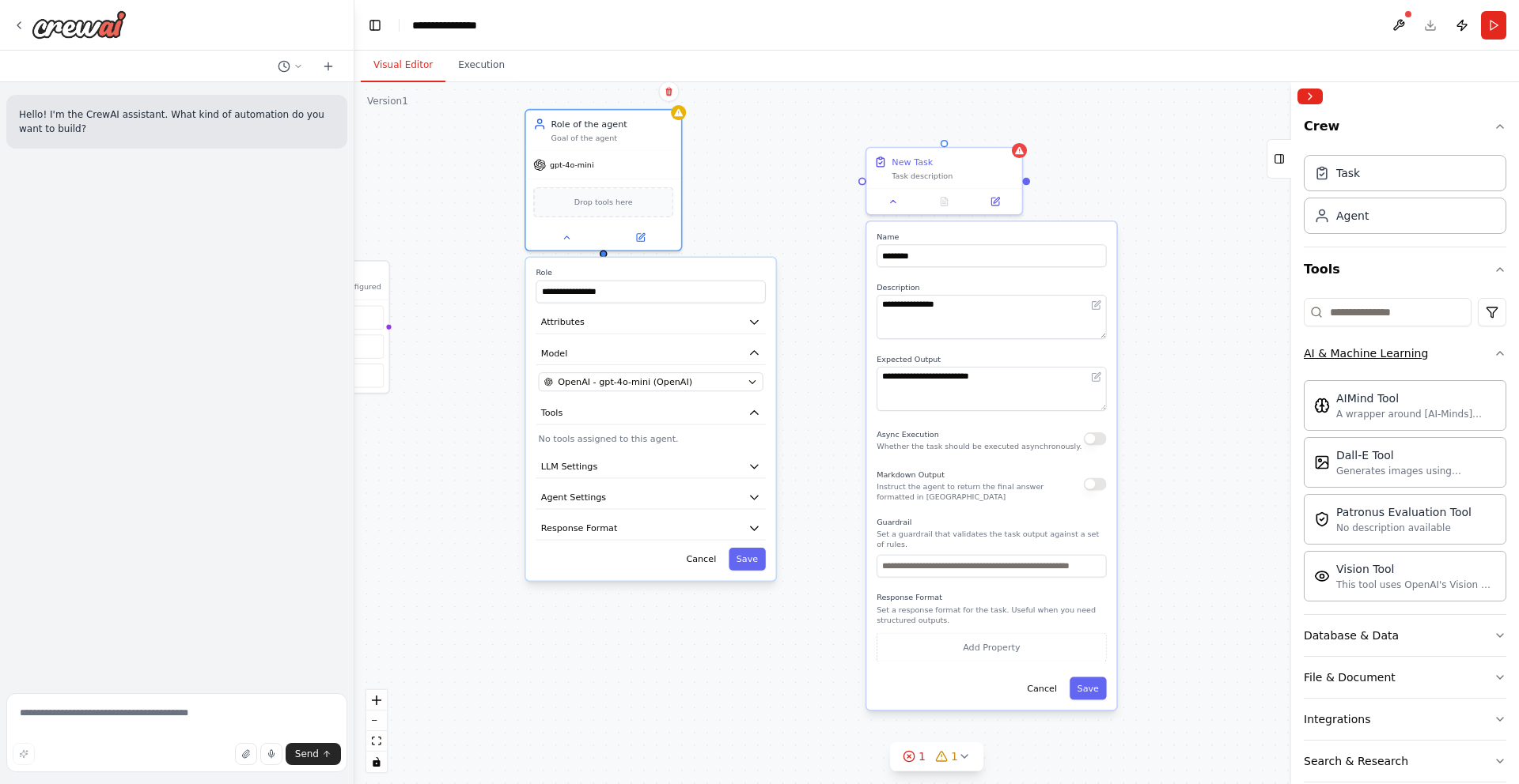
scroll to position [1, 0]
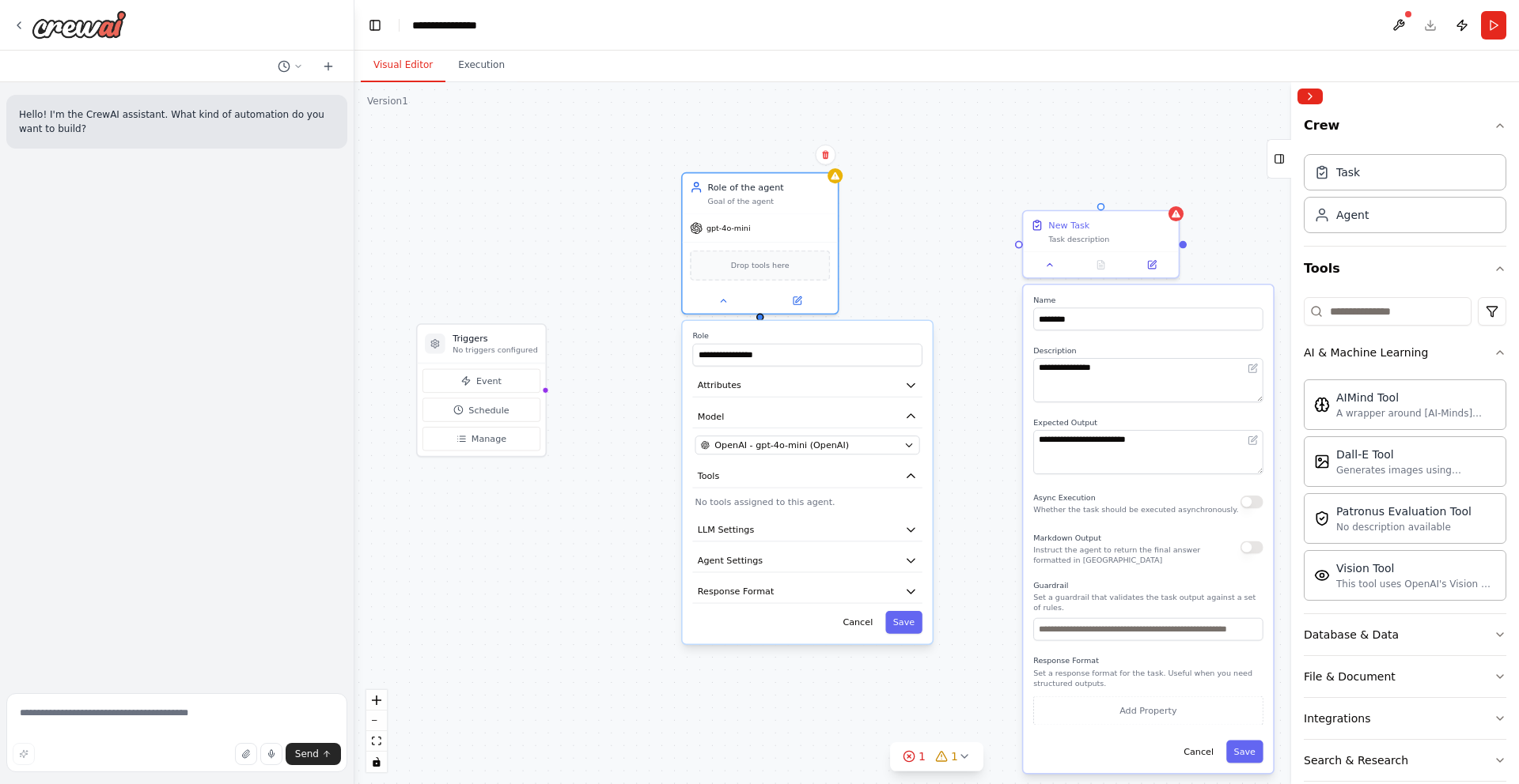
drag, startPoint x: 417, startPoint y: 158, endPoint x: 574, endPoint y: 220, distance: 168.8
click at [574, 220] on div "**********" at bounding box center [937, 433] width 1164 height 702
click at [723, 301] on icon at bounding box center [723, 298] width 10 height 10
drag, startPoint x: 1020, startPoint y: 240, endPoint x: 774, endPoint y: 227, distance: 246.3
click at [774, 227] on div "**********" at bounding box center [817, 339] width 929 height 560
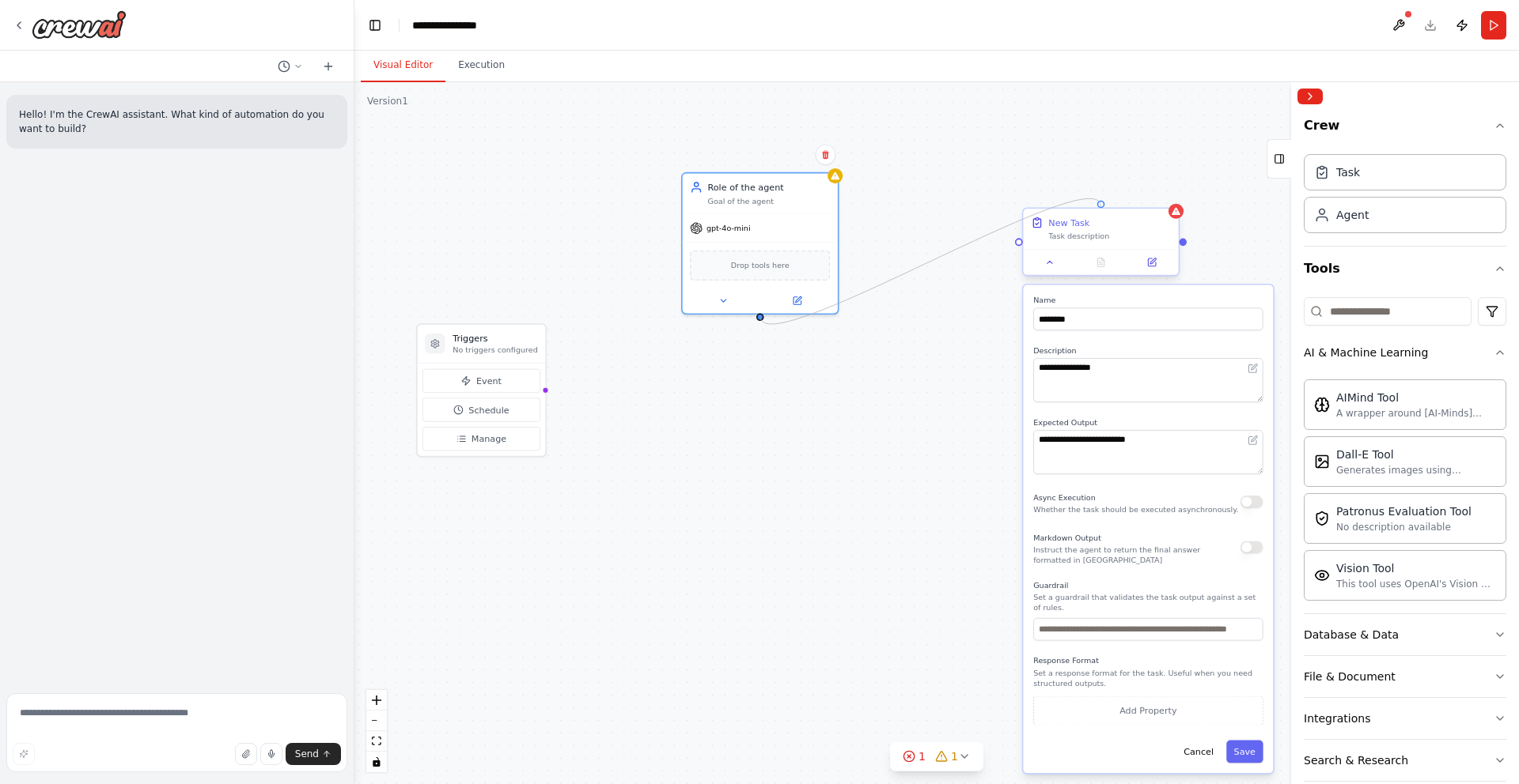
drag, startPoint x: 762, startPoint y: 316, endPoint x: 1119, endPoint y: 223, distance: 368.9
click at [1105, 205] on div "**********" at bounding box center [937, 433] width 1164 height 702
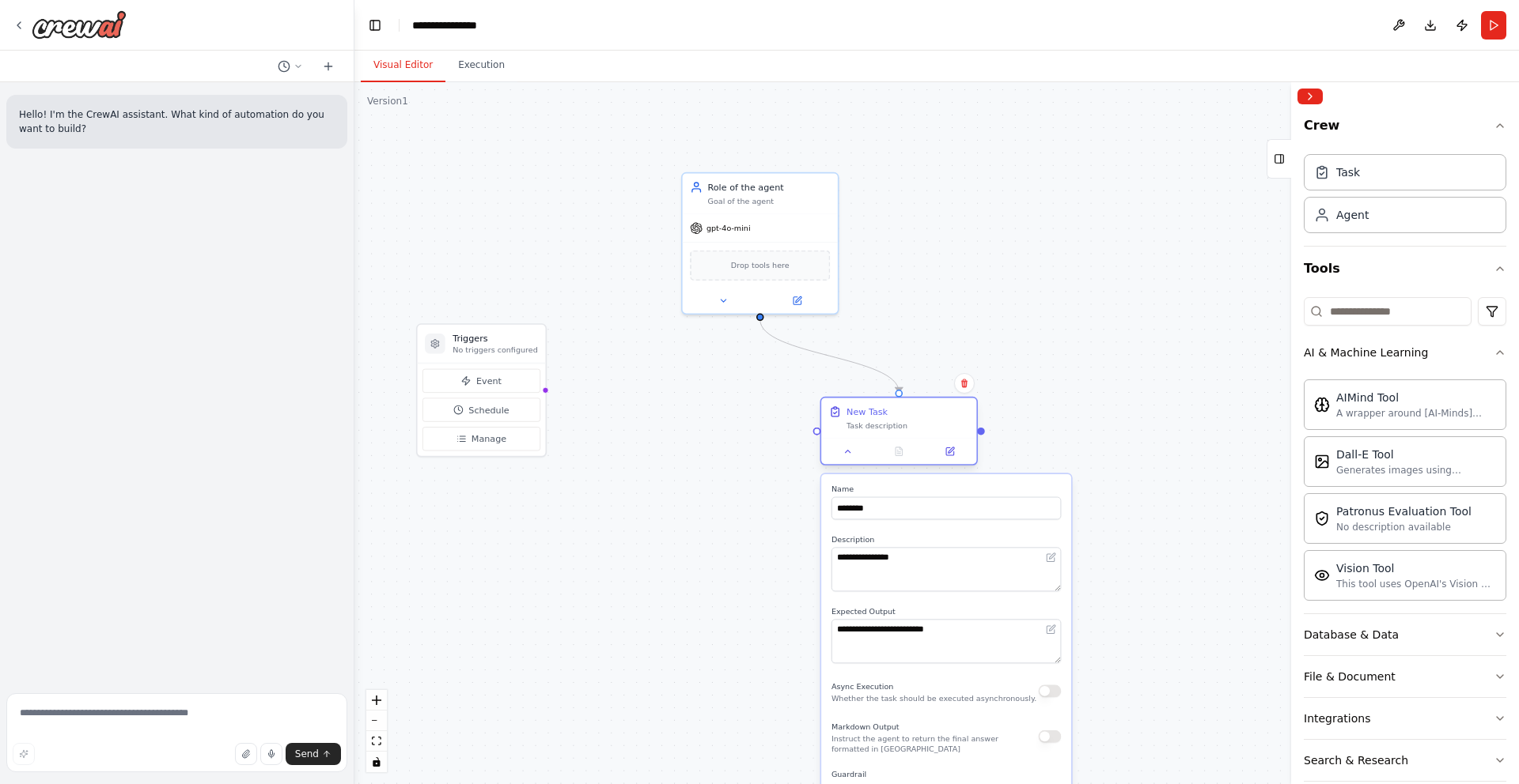
drag, startPoint x: 1134, startPoint y: 227, endPoint x: 938, endPoint y: 414, distance: 270.9
click at [938, 414] on div "New Task" at bounding box center [908, 412] width 122 height 13
drag, startPoint x: 498, startPoint y: 338, endPoint x: 498, endPoint y: 367, distance: 29.0
click at [498, 370] on h3 "Triggers" at bounding box center [520, 376] width 84 height 13
drag, startPoint x: 540, startPoint y: 415, endPoint x: 817, endPoint y: 431, distance: 277.5
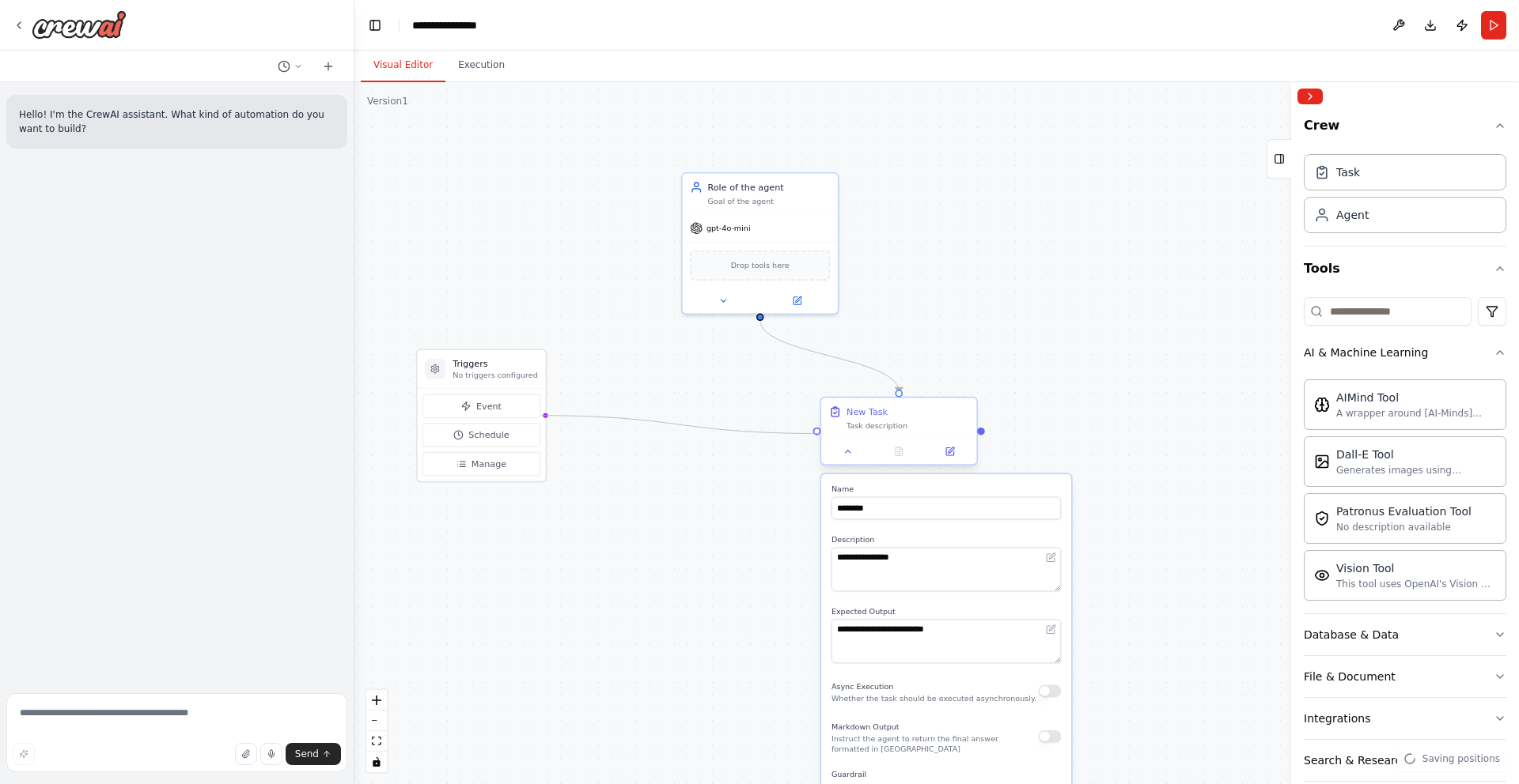
click at [817, 431] on div "**********" at bounding box center [817, 339] width 929 height 560
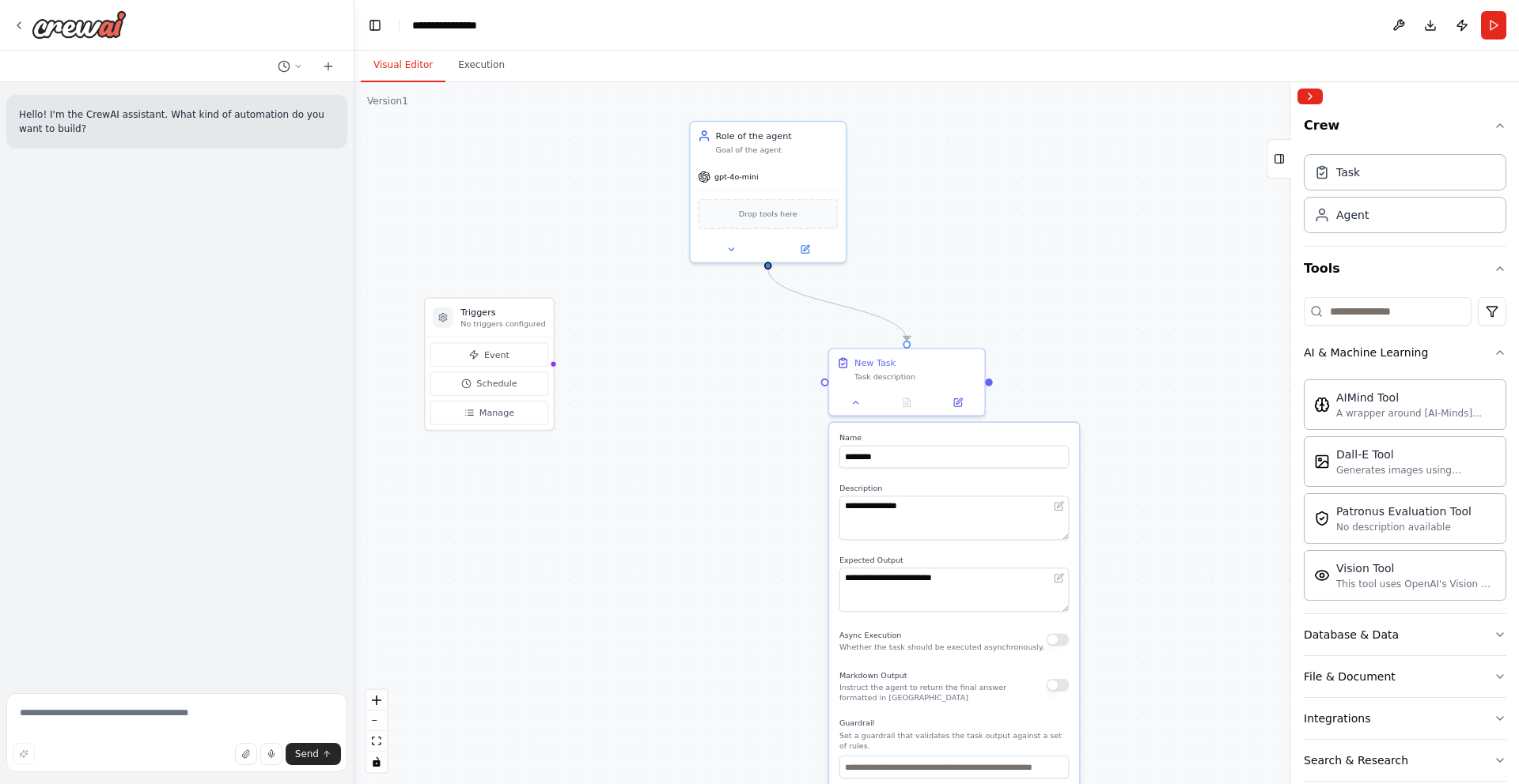
drag, startPoint x: 561, startPoint y: 416, endPoint x: 538, endPoint y: 373, distance: 48.8
click at [540, 371] on div ".deletable-edge-delete-btn { width: 20px; height: 20px; border: 0px solid #ffff…" at bounding box center [937, 433] width 1164 height 702
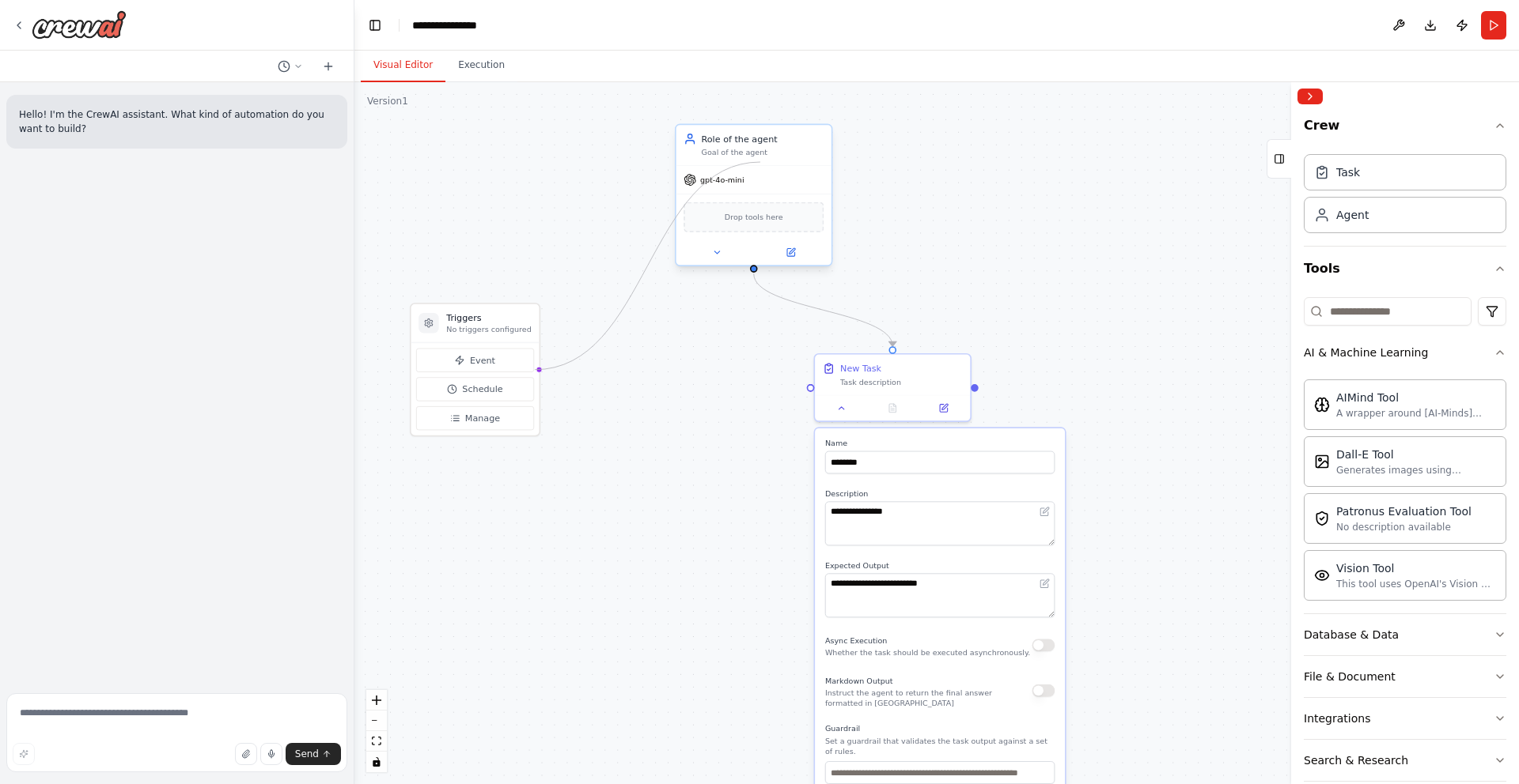
drag, startPoint x: 535, startPoint y: 370, endPoint x: 760, endPoint y: 162, distance: 306.4
click at [760, 162] on div "**********" at bounding box center [811, 293] width 929 height 560
click at [713, 254] on icon at bounding box center [716, 252] width 10 height 10
drag, startPoint x: 531, startPoint y: 369, endPoint x: 893, endPoint y: 373, distance: 362.0
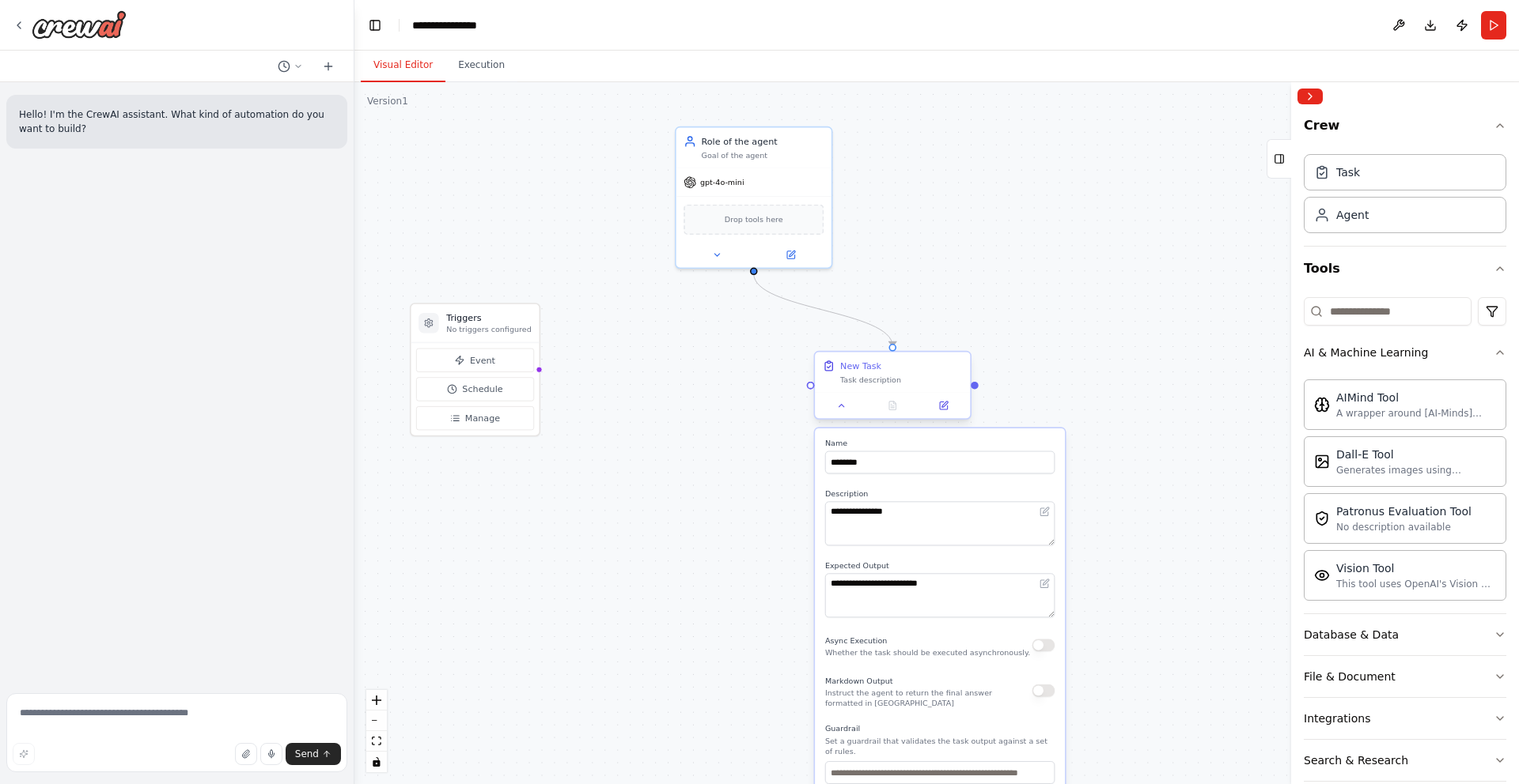
click at [967, 380] on div "**********" at bounding box center [811, 293] width 929 height 560
drag, startPoint x: 566, startPoint y: 368, endPoint x: 977, endPoint y: 387, distance: 411.4
click at [976, 387] on div ".deletable-edge-delete-btn { width: 20px; height: 20px; border: 0px solid #ffff…" at bounding box center [937, 433] width 1164 height 702
drag, startPoint x: 535, startPoint y: 369, endPoint x: 839, endPoint y: 393, distance: 304.9
click at [832, 388] on div "**********" at bounding box center [811, 293] width 929 height 560
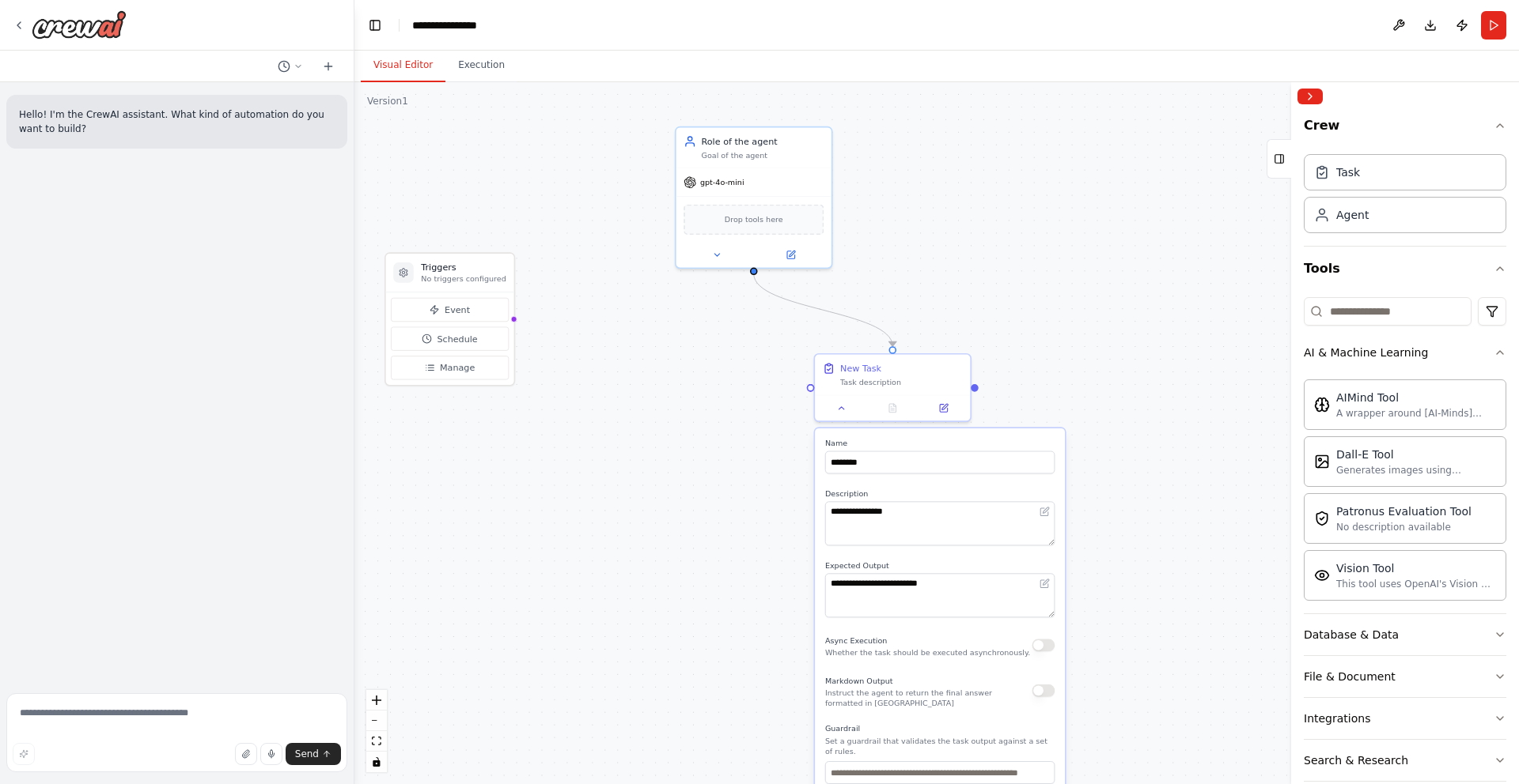
drag, startPoint x: 508, startPoint y: 315, endPoint x: 655, endPoint y: 415, distance: 177.8
click at [469, 263] on h3 "Triggers" at bounding box center [463, 268] width 84 height 13
click at [478, 313] on button "Event" at bounding box center [450, 310] width 118 height 24
click at [440, 369] on span "Manage" at bounding box center [457, 368] width 34 height 13
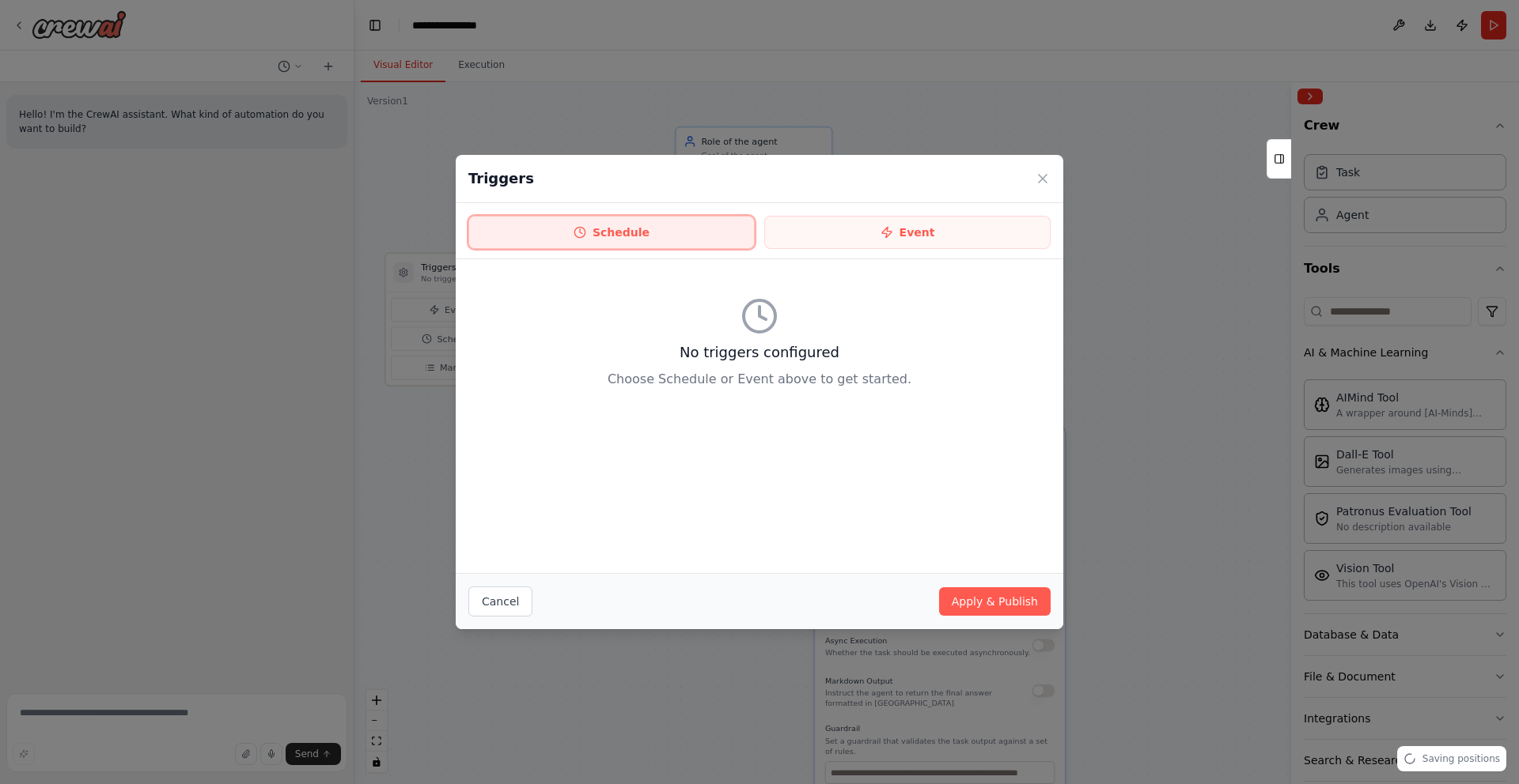
click at [620, 233] on button "Schedule" at bounding box center [611, 232] width 287 height 34
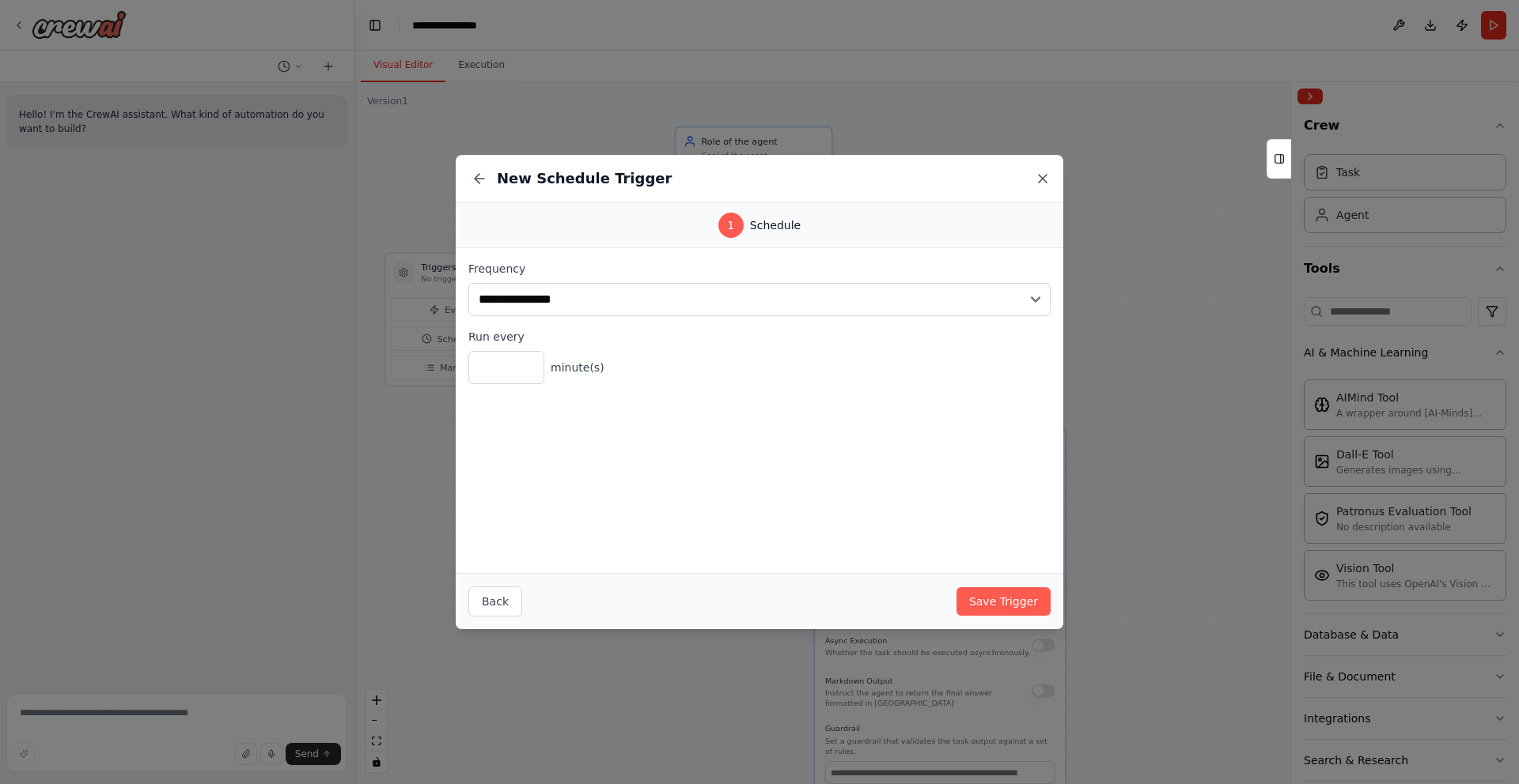
click at [1039, 179] on icon at bounding box center [1042, 178] width 15 height 15
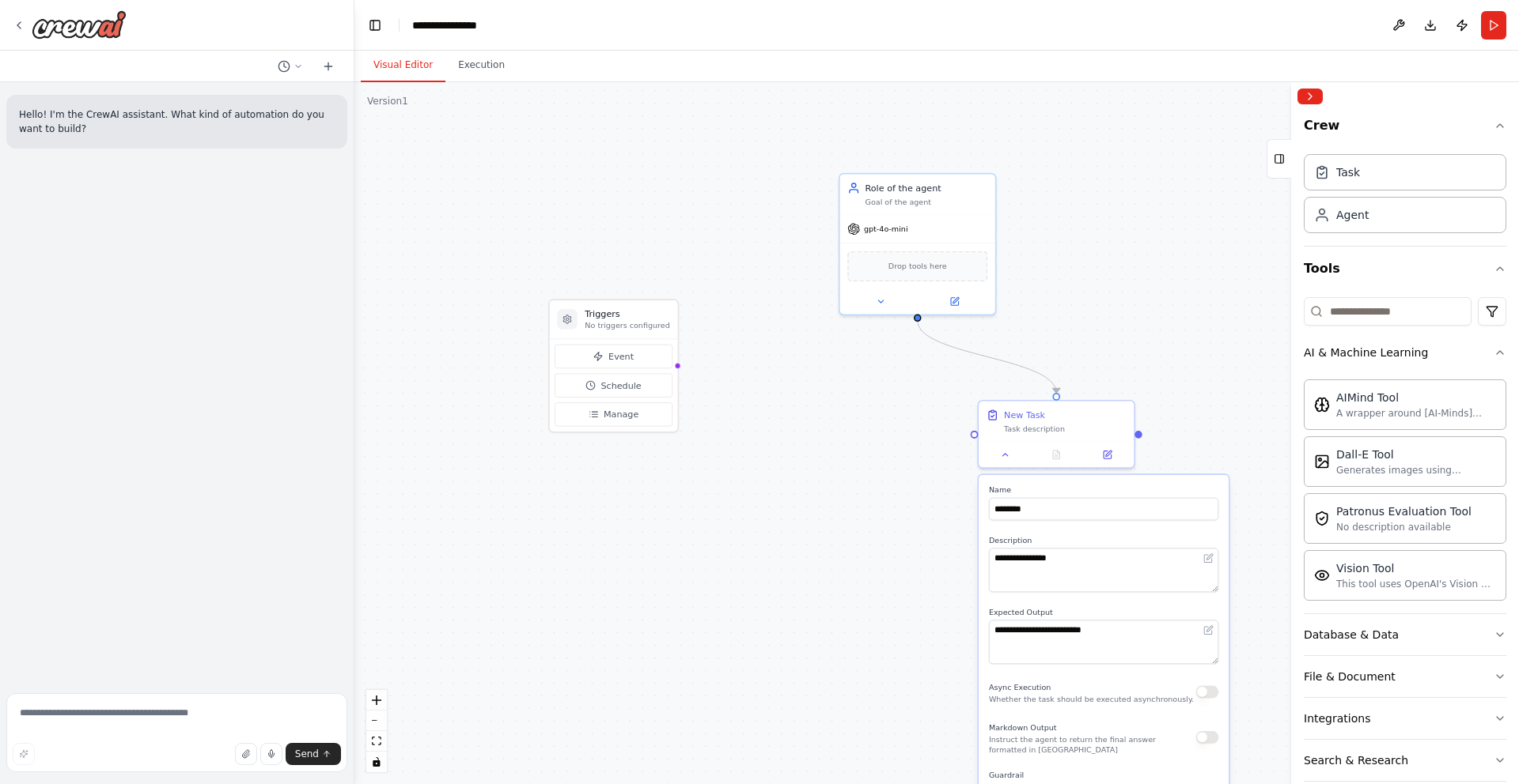
drag, startPoint x: 550, startPoint y: 317, endPoint x: 677, endPoint y: 367, distance: 136.5
click at [677, 367] on div ".deletable-edge-delete-btn { width: 20px; height: 20px; border: 0px solid #ffff…" at bounding box center [937, 433] width 1164 height 702
click at [20, 26] on icon at bounding box center [18, 24] width 3 height 6
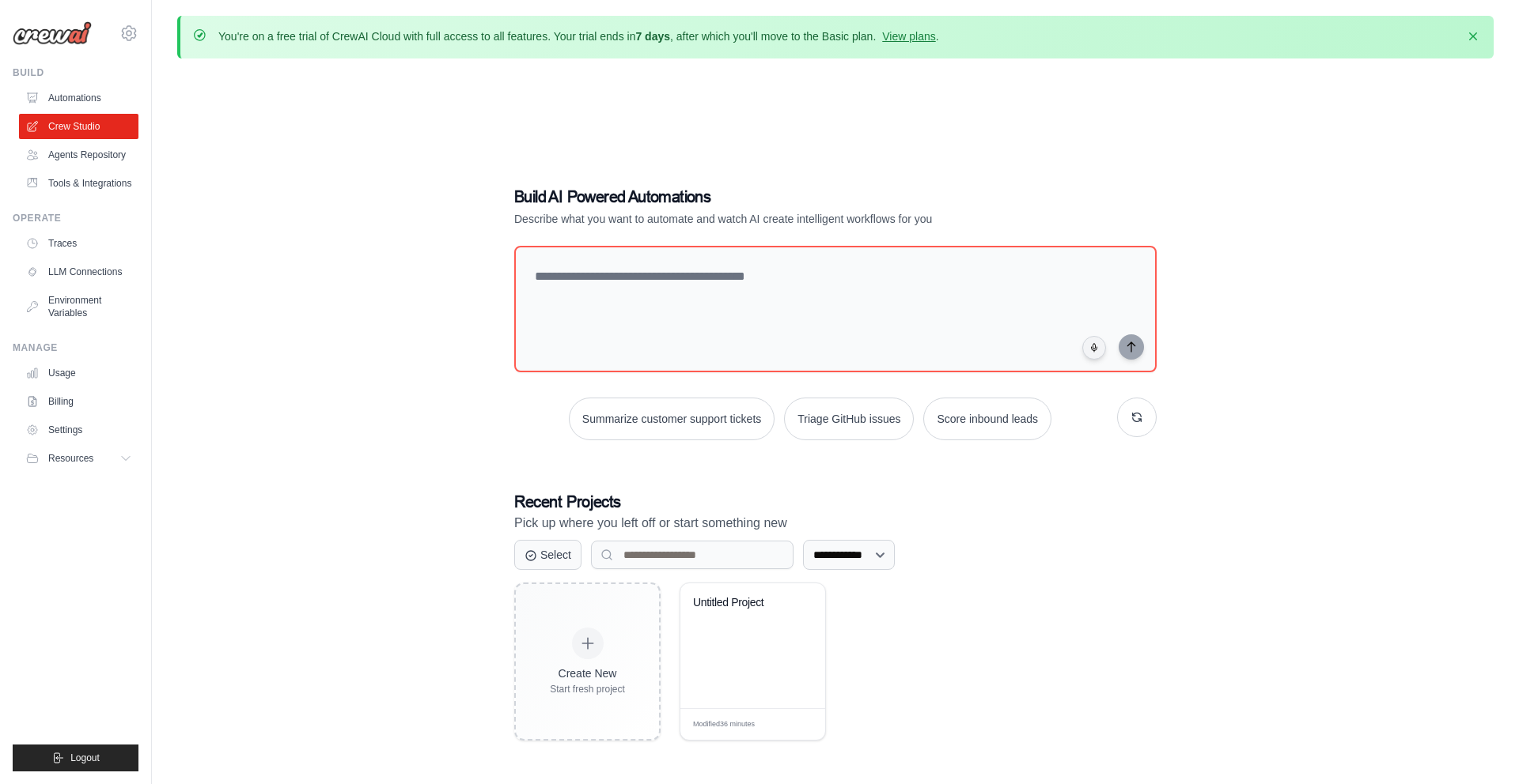
scroll to position [86, 0]
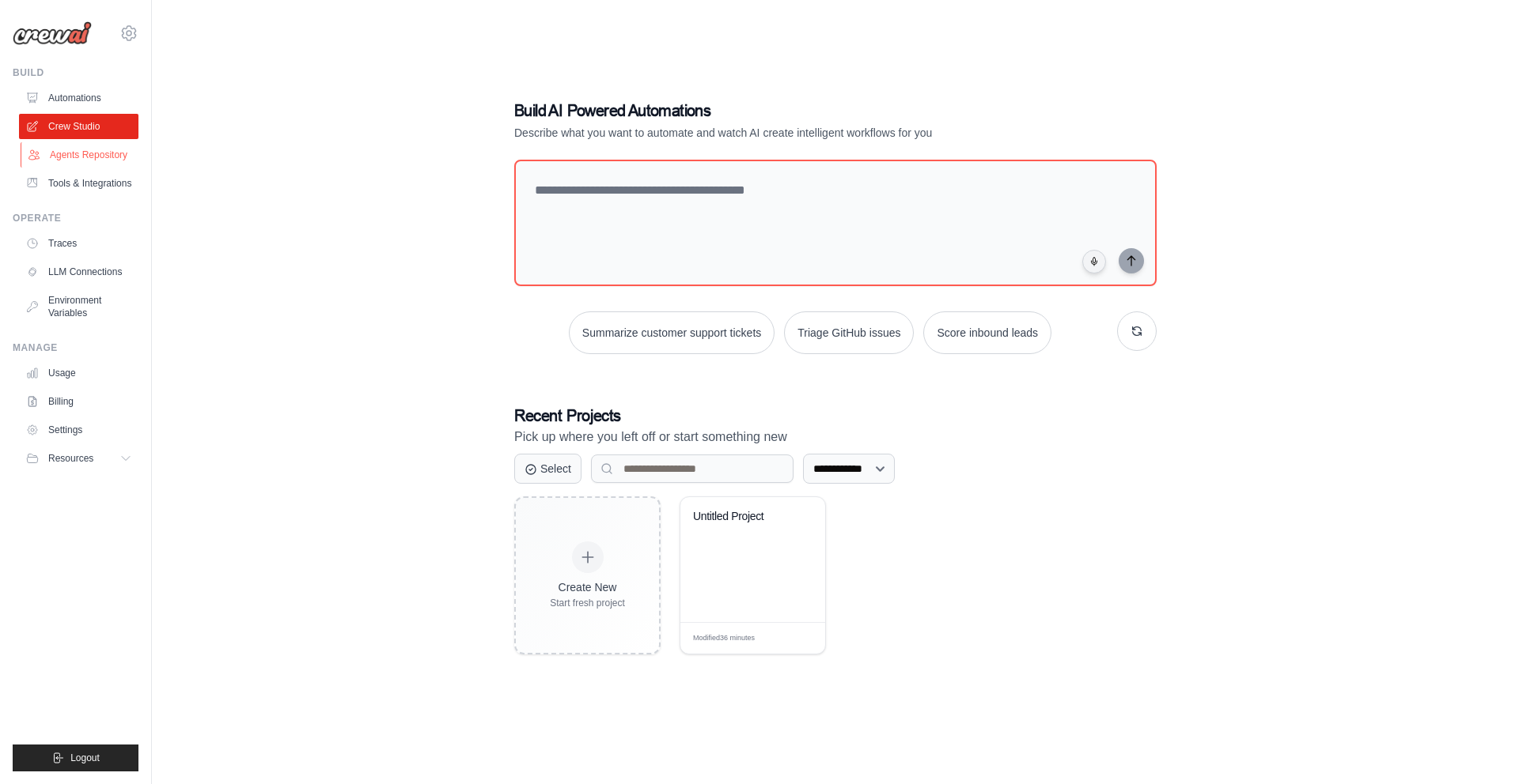
click at [88, 154] on link "Agents Repository" at bounding box center [81, 155] width 120 height 25
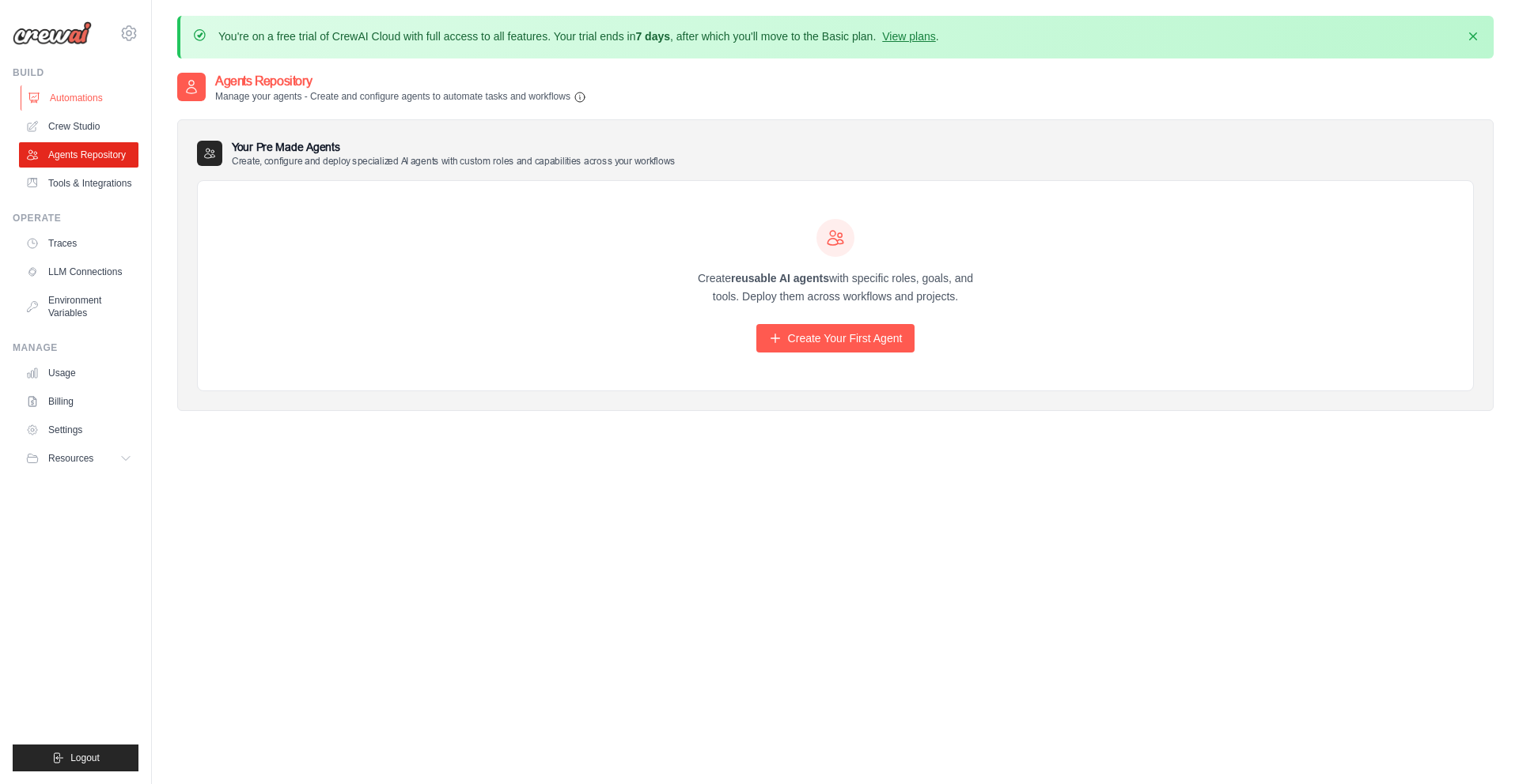
click at [72, 97] on link "Automations" at bounding box center [81, 98] width 120 height 25
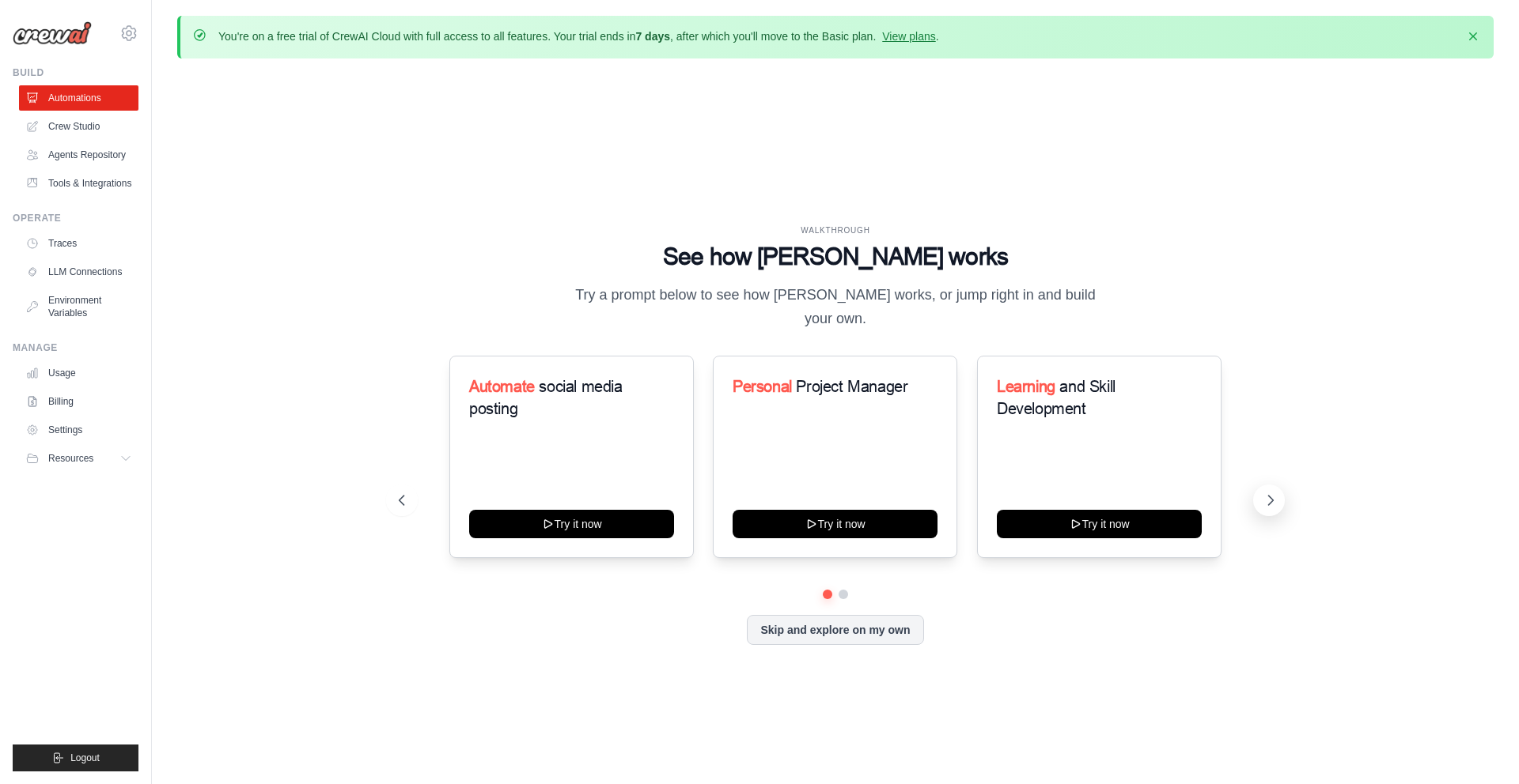
click at [1269, 496] on icon at bounding box center [1271, 500] width 5 height 9
